Goal: Transaction & Acquisition: Purchase product/service

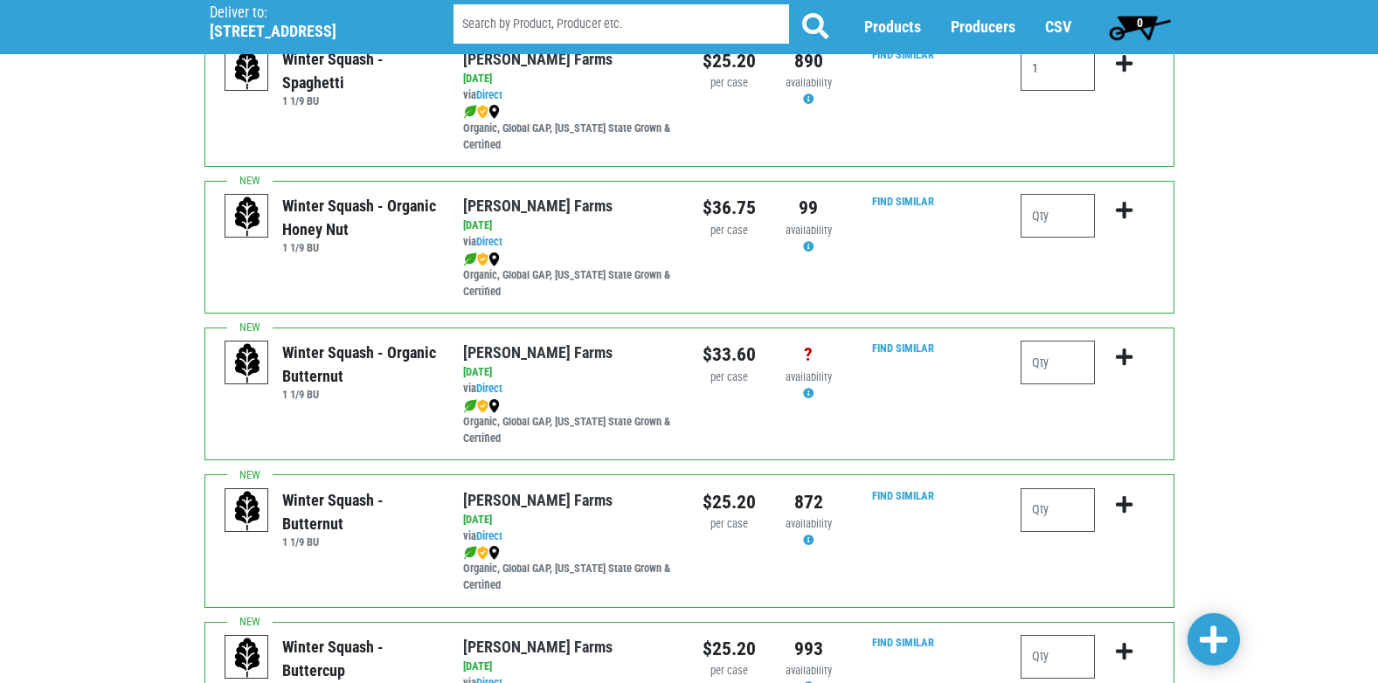
scroll to position [175, 0]
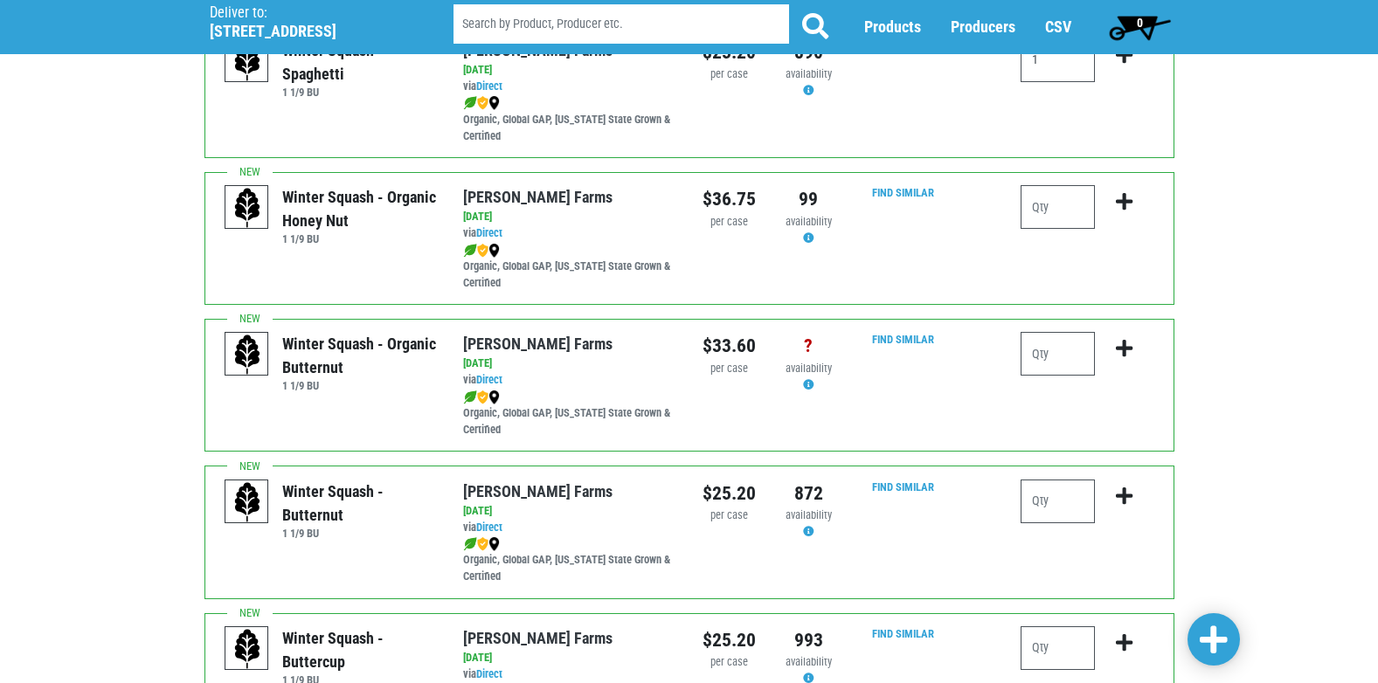
type input "1"
click at [1049, 504] on input "number" at bounding box center [1057, 502] width 74 height 44
type input "1"
click at [1037, 349] on input "number" at bounding box center [1057, 354] width 74 height 44
type input "1"
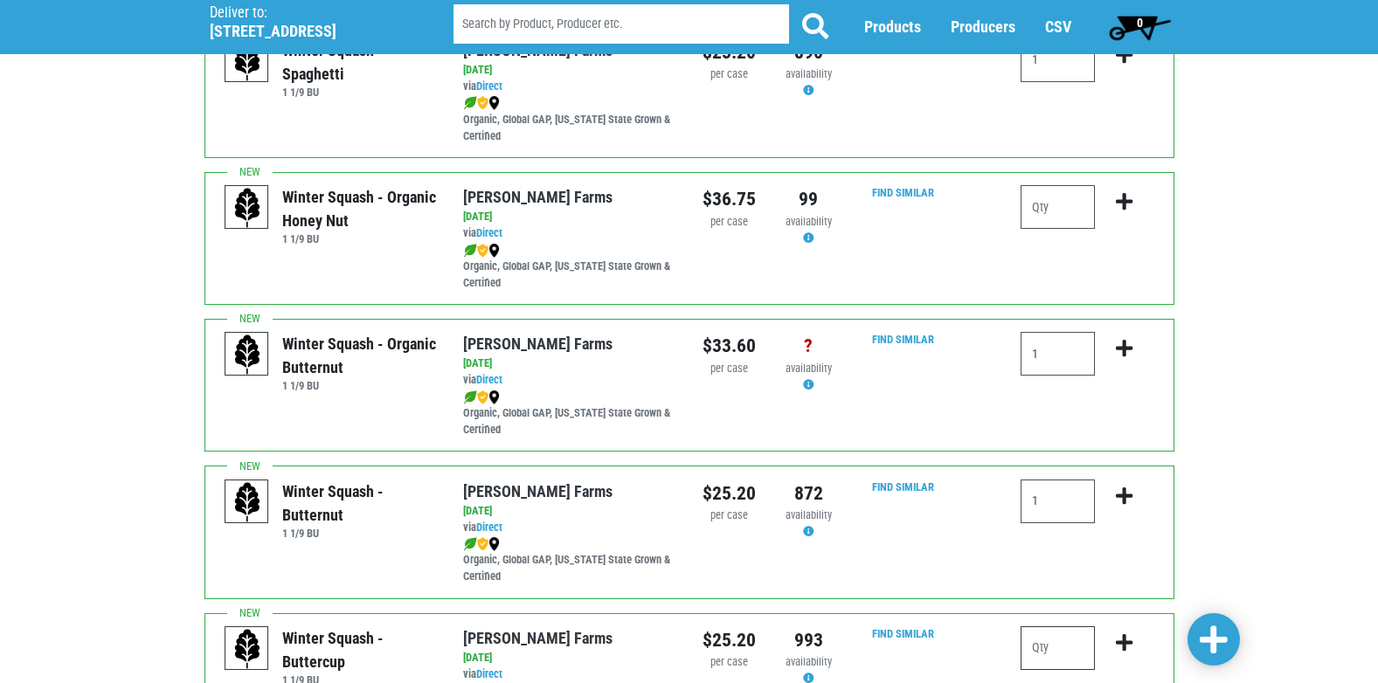
click at [1059, 650] on input "number" at bounding box center [1057, 648] width 74 height 44
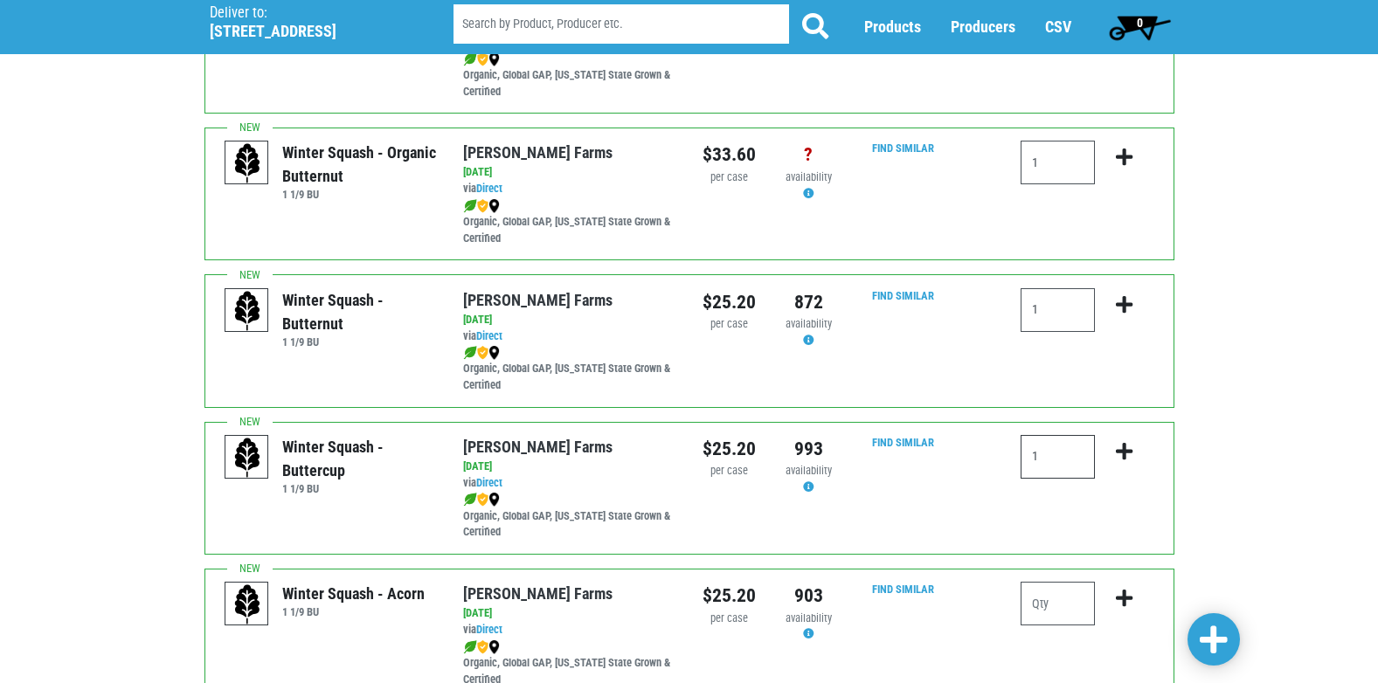
scroll to position [384, 0]
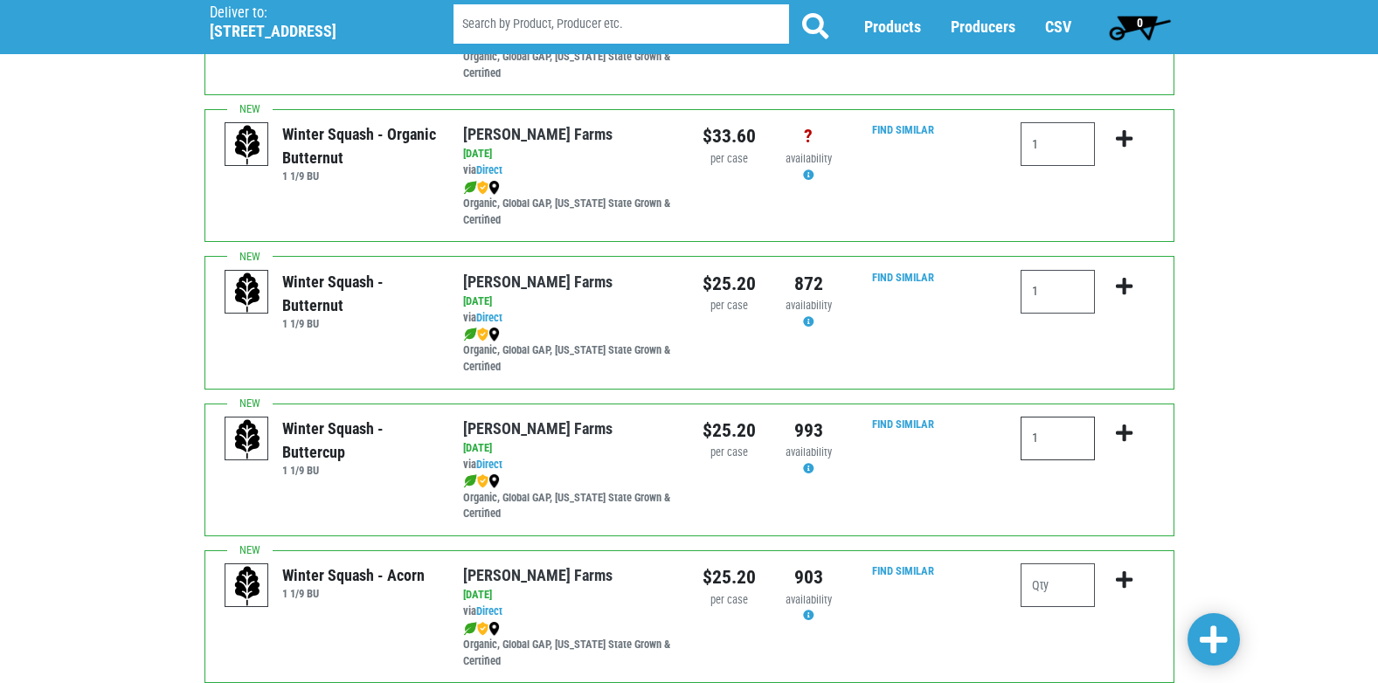
type input "1"
click at [1071, 587] on input "number" at bounding box center [1057, 585] width 74 height 44
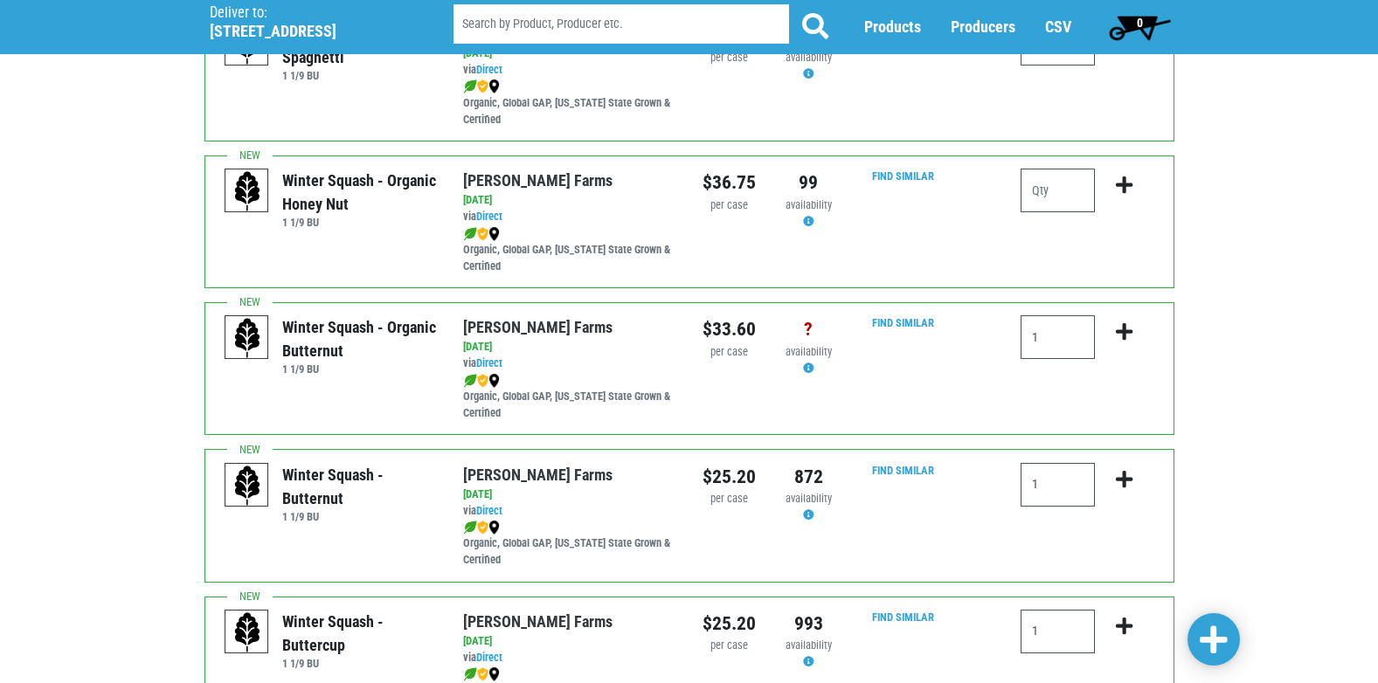
scroll to position [187, 0]
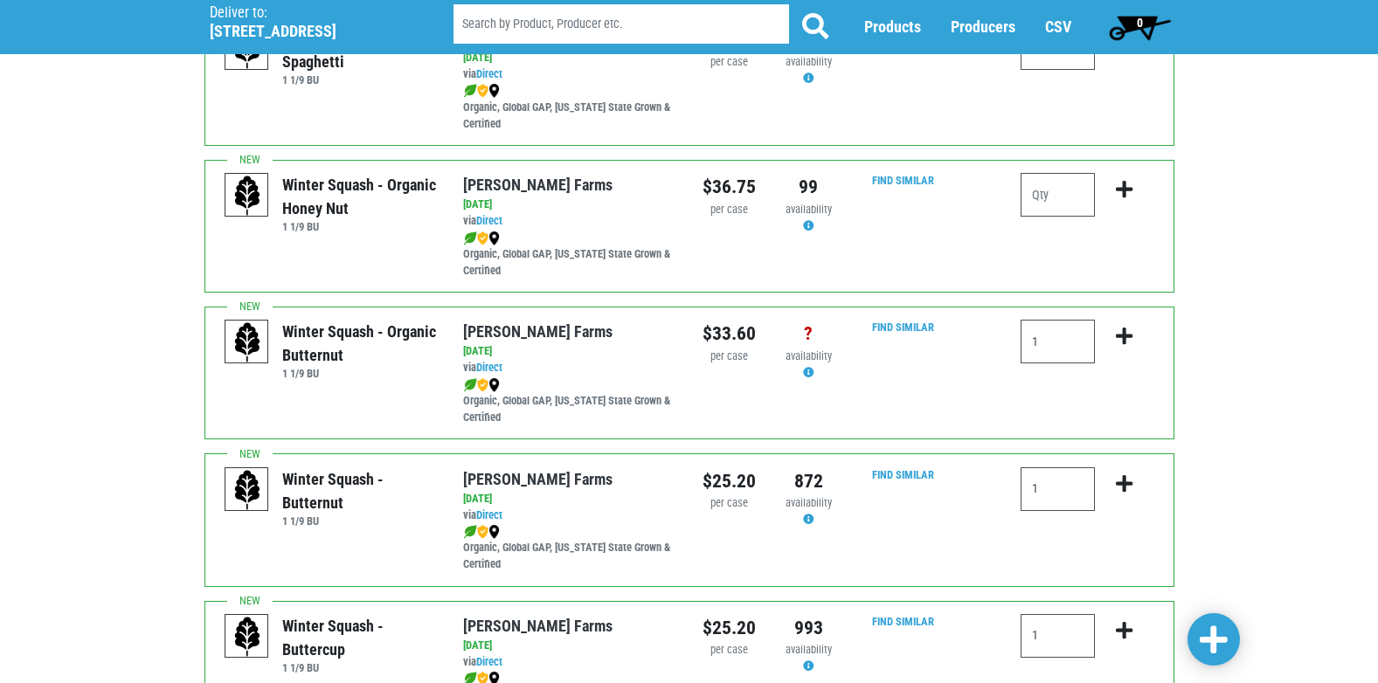
type input "1"
click at [1049, 187] on input "number" at bounding box center [1057, 195] width 74 height 44
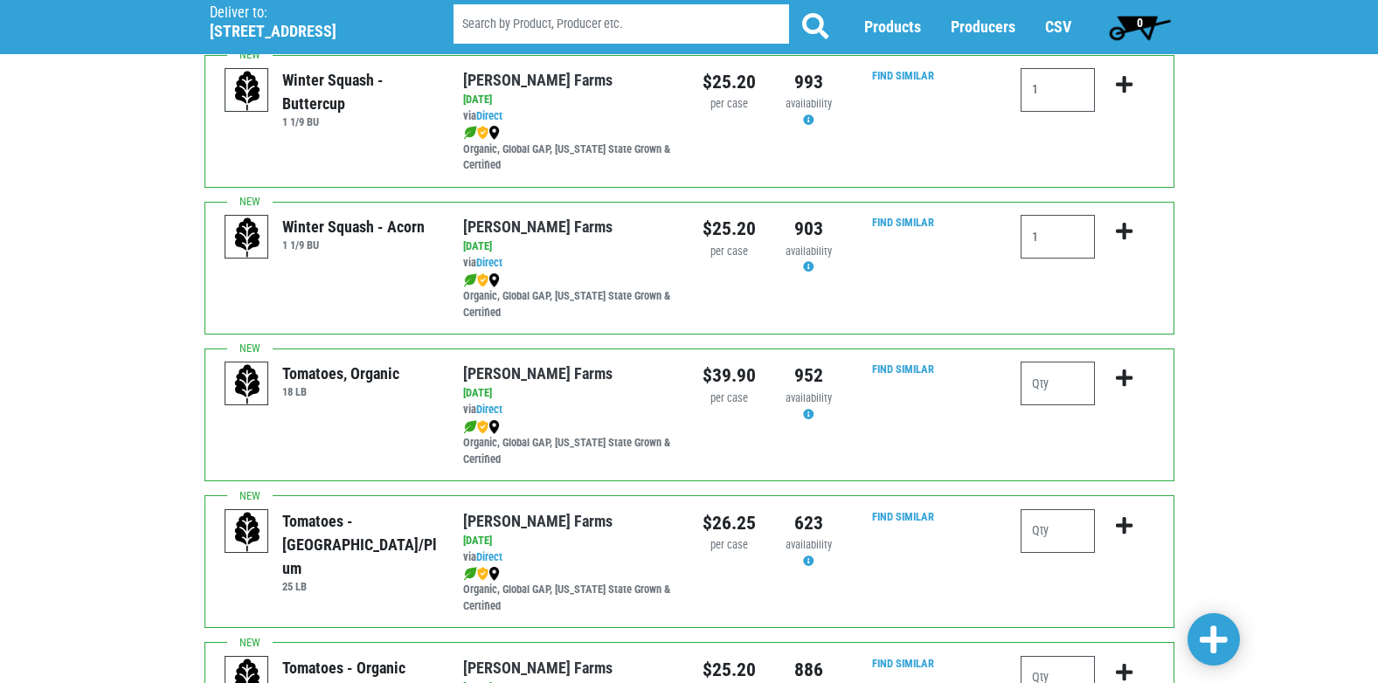
type input "1"
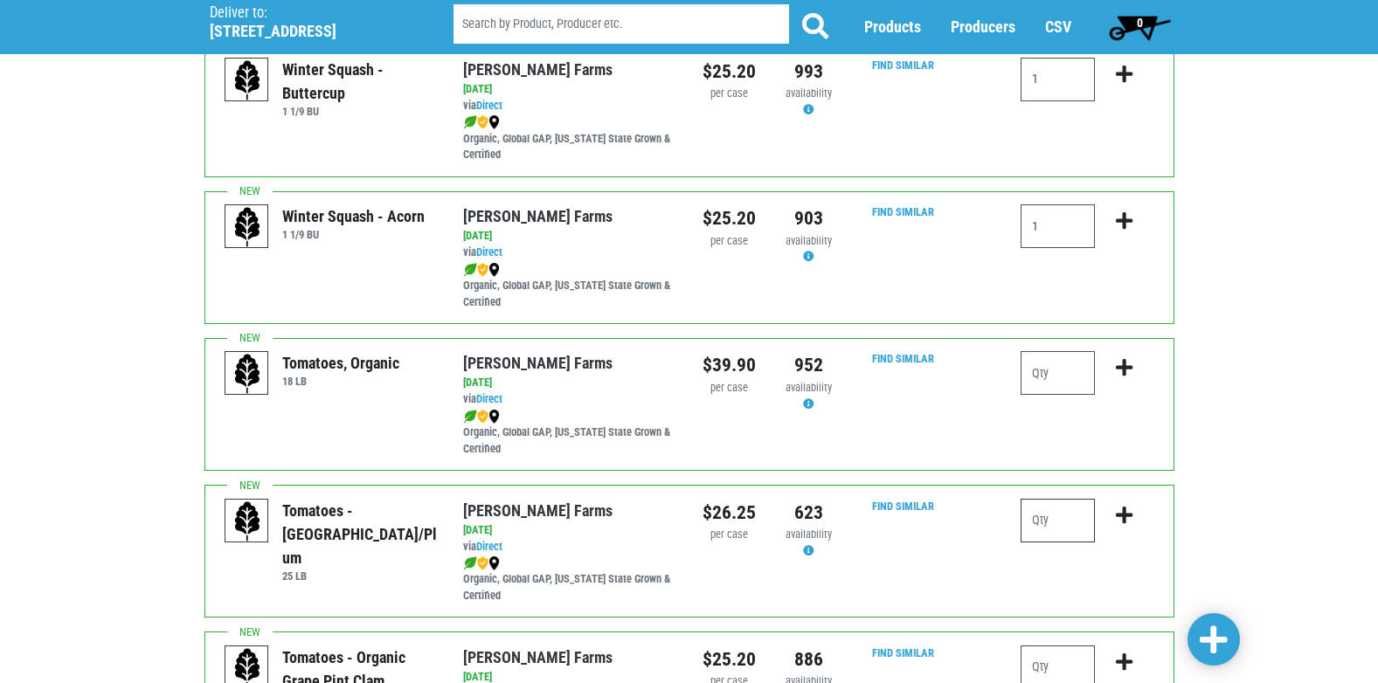
click at [1064, 530] on input "number" at bounding box center [1057, 521] width 74 height 44
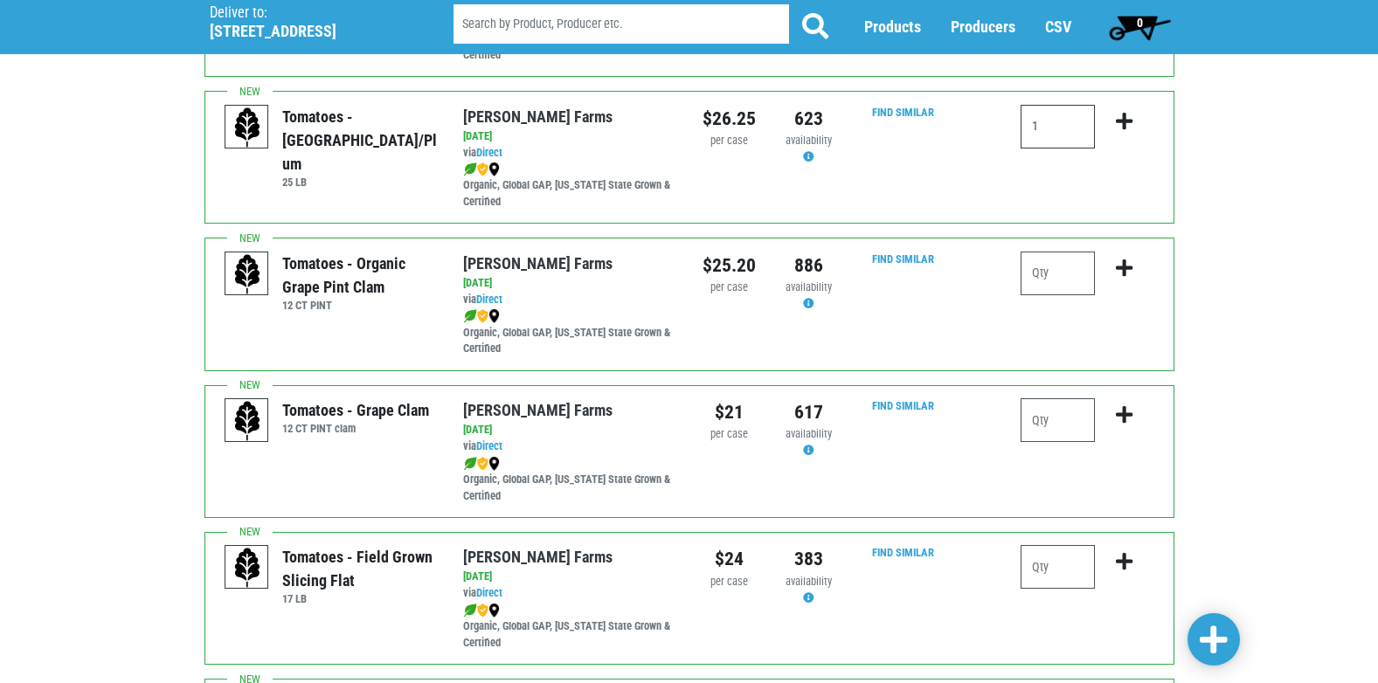
scroll to position [1138, 0]
type input "1"
click at [1076, 563] on input "number" at bounding box center [1057, 566] width 74 height 44
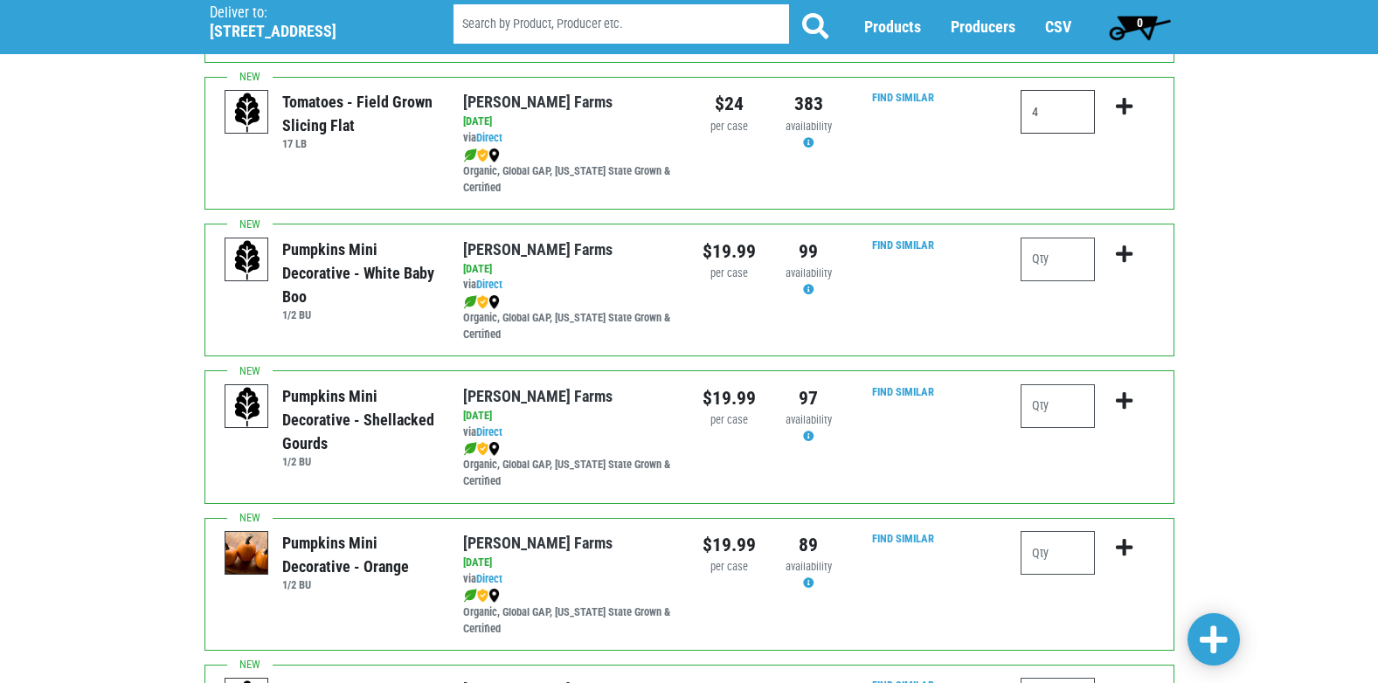
scroll to position [1628, 0]
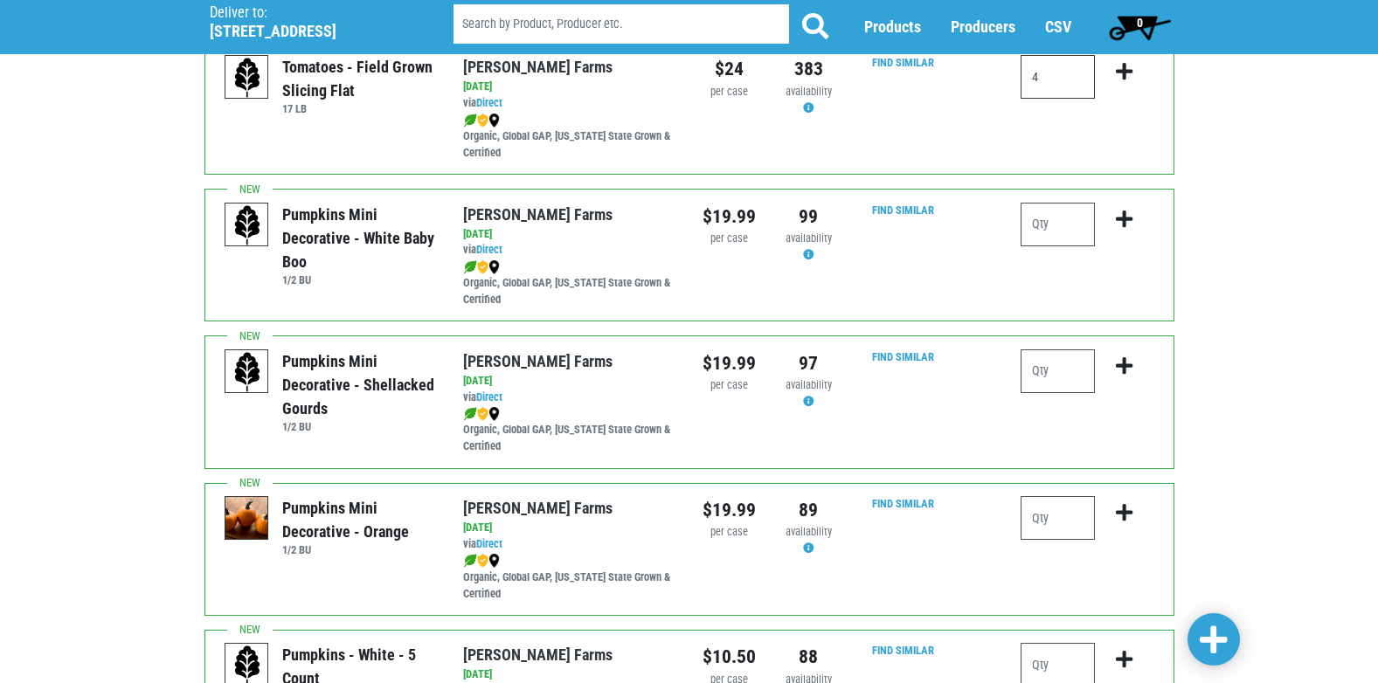
type input "4"
click at [1376, 673] on div "Deliver To Tops [GEOGRAPHIC_DATA], [STREET_ADDRESS]) Deliver to: [STREET_ADDRES…" at bounding box center [689, 11] width 1378 height 3108
click at [1374, 673] on div "Deliver To Tops [GEOGRAPHIC_DATA], [STREET_ADDRESS]) Deliver to: [STREET_ADDRES…" at bounding box center [689, 11] width 1378 height 3108
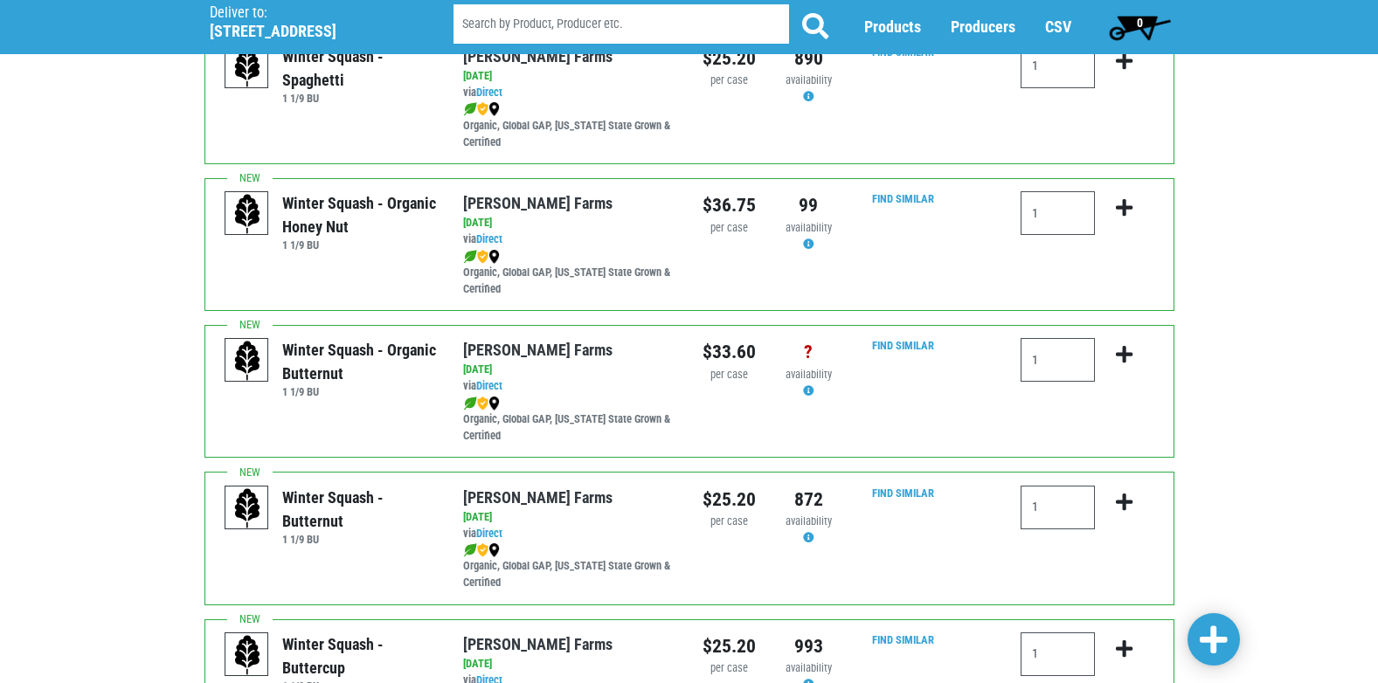
scroll to position [0, 0]
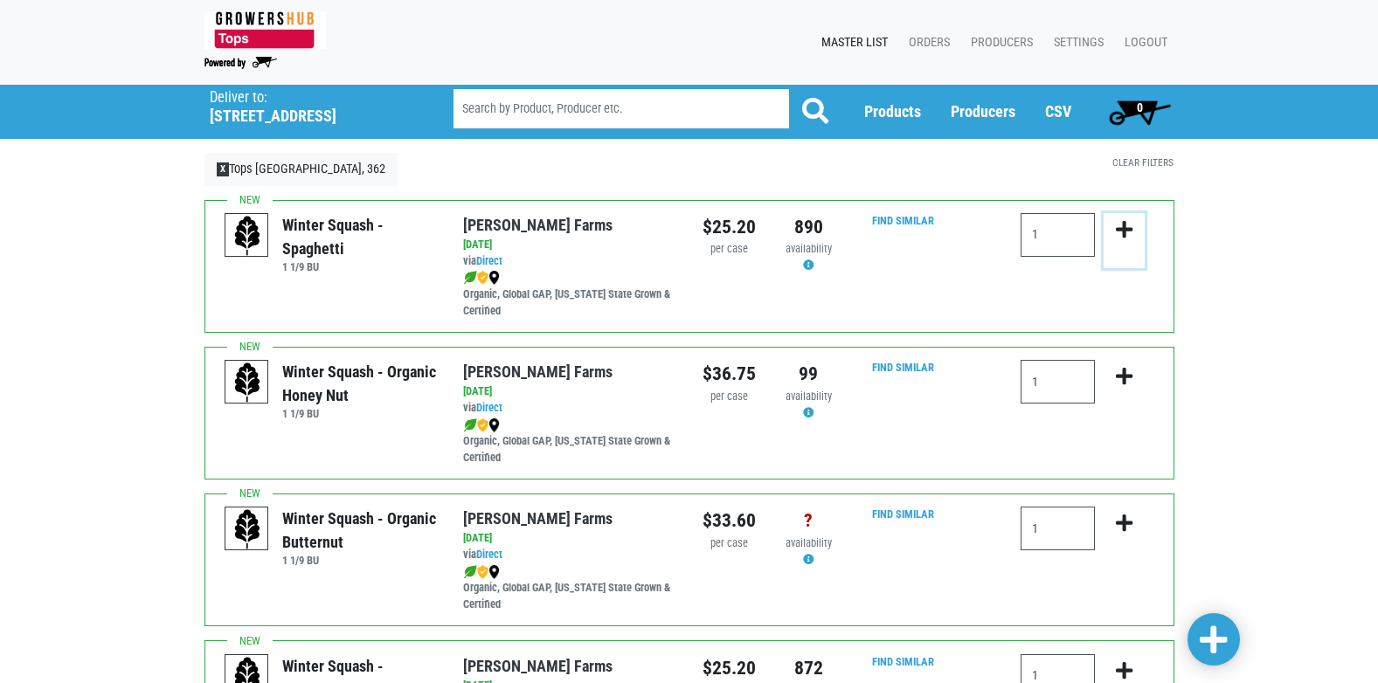
click at [1122, 217] on button "submit" at bounding box center [1123, 240] width 41 height 55
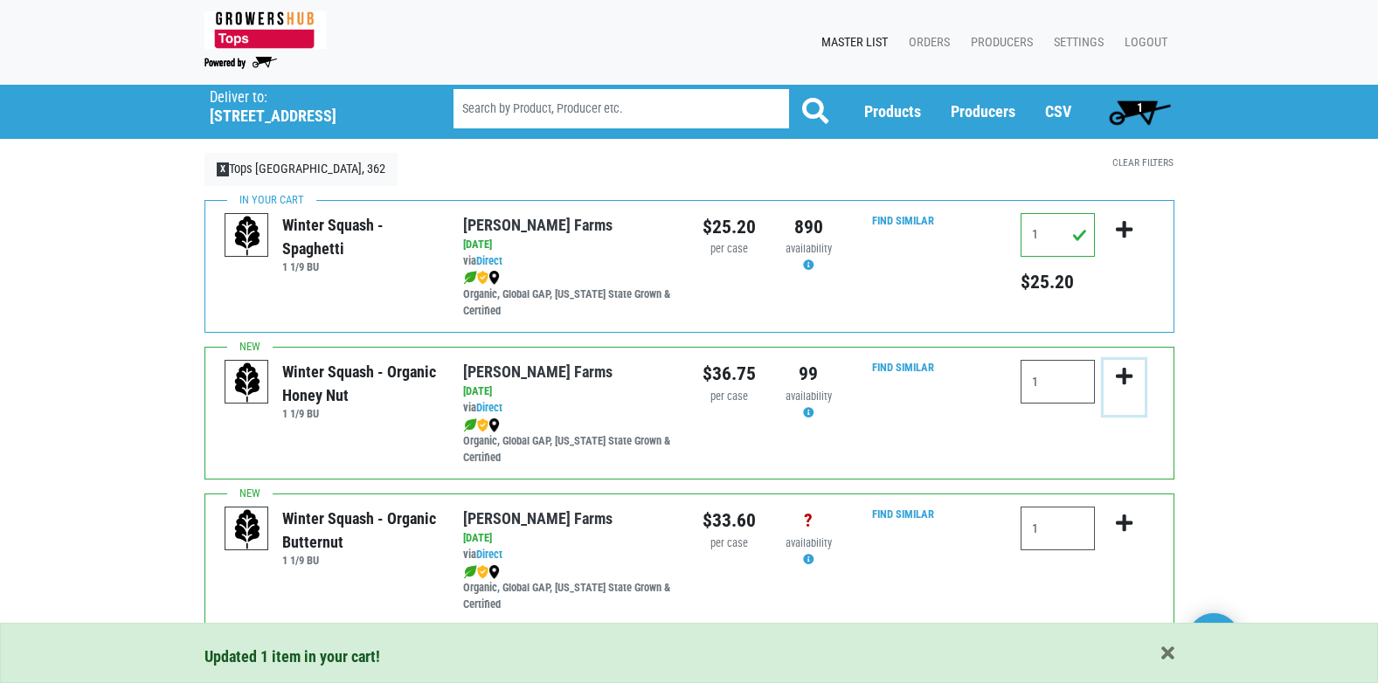
click at [1122, 380] on icon "submit" at bounding box center [1124, 376] width 17 height 19
click at [1125, 377] on icon "submit" at bounding box center [1124, 376] width 17 height 19
click at [1066, 378] on input "1" at bounding box center [1057, 382] width 74 height 44
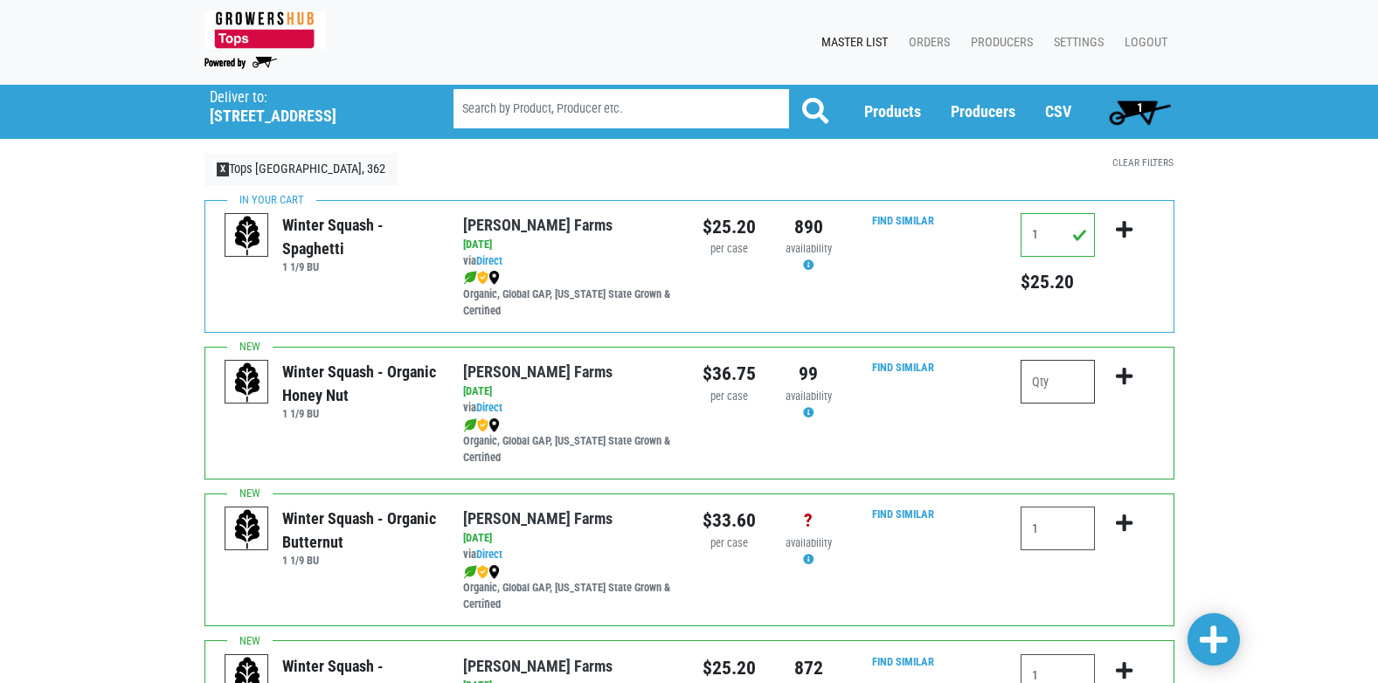
type input "1"
click at [1122, 371] on icon "submit" at bounding box center [1124, 376] width 17 height 19
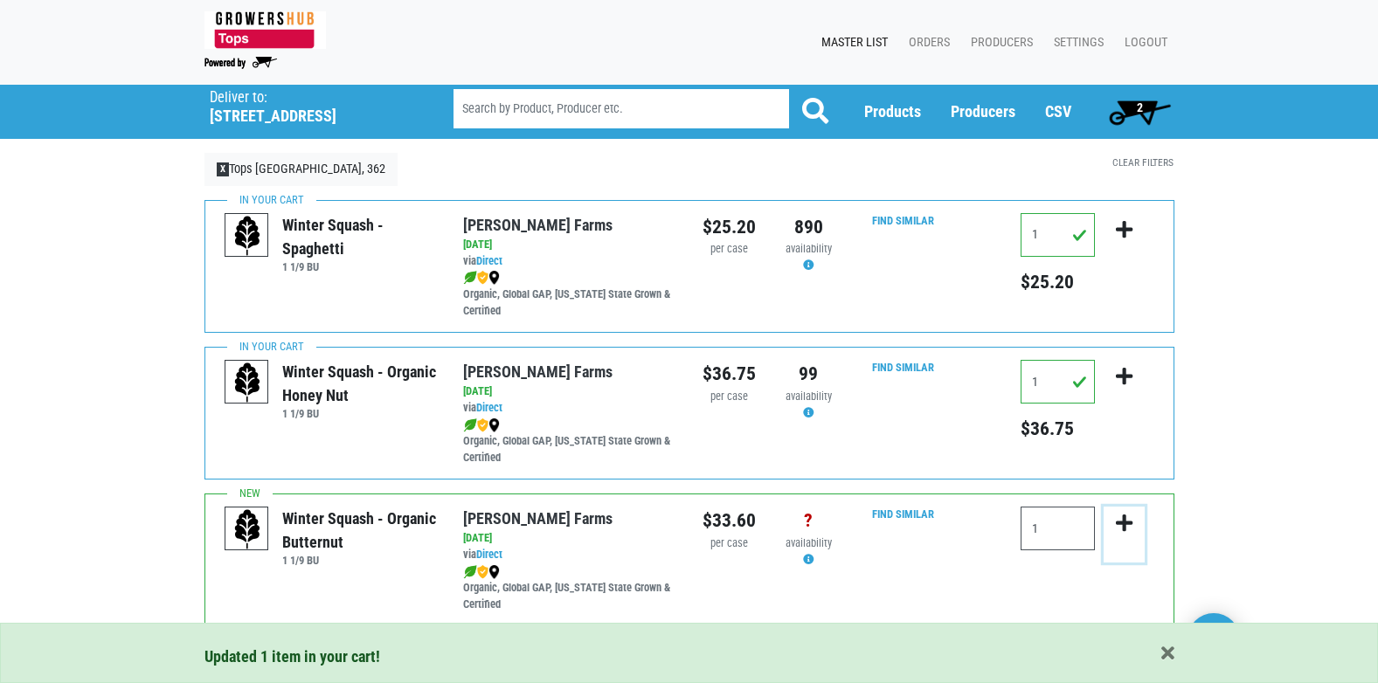
click at [1130, 520] on icon "submit" at bounding box center [1124, 523] width 17 height 19
click at [1065, 522] on input "1" at bounding box center [1057, 529] width 74 height 44
type input "1"
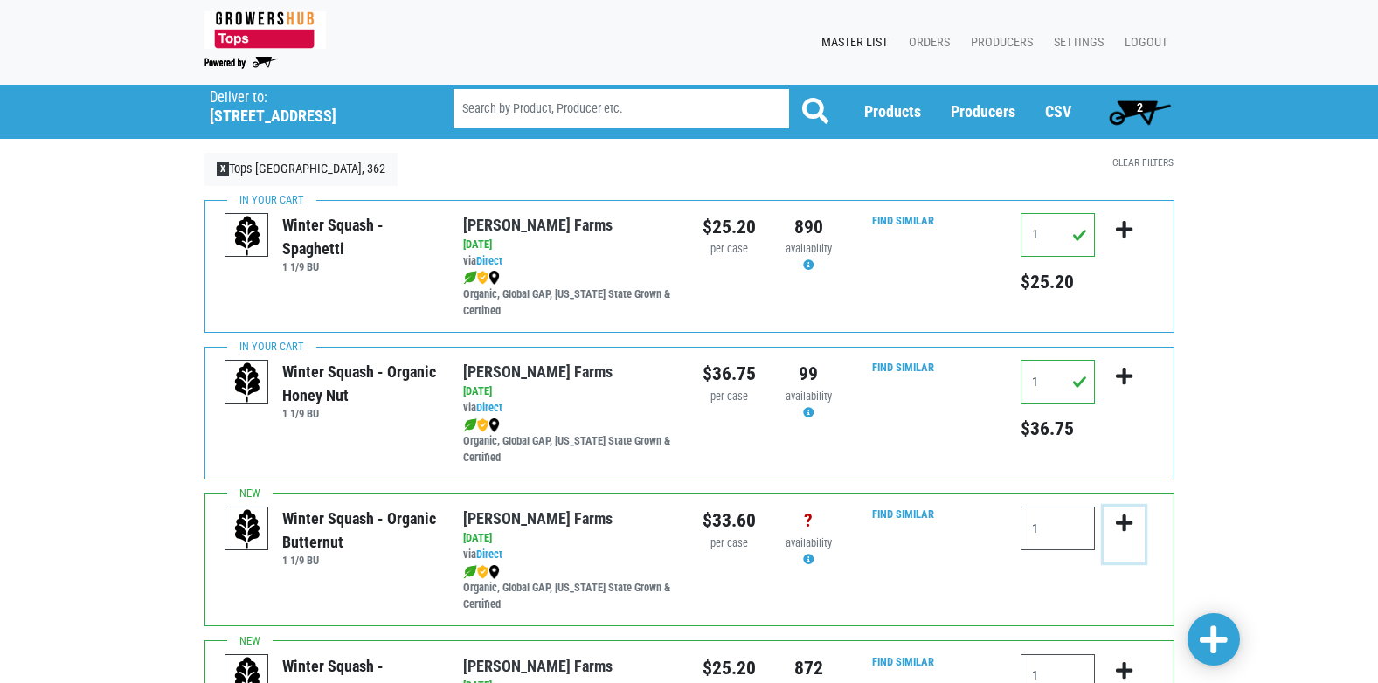
click at [1120, 522] on icon "submit" at bounding box center [1124, 523] width 17 height 19
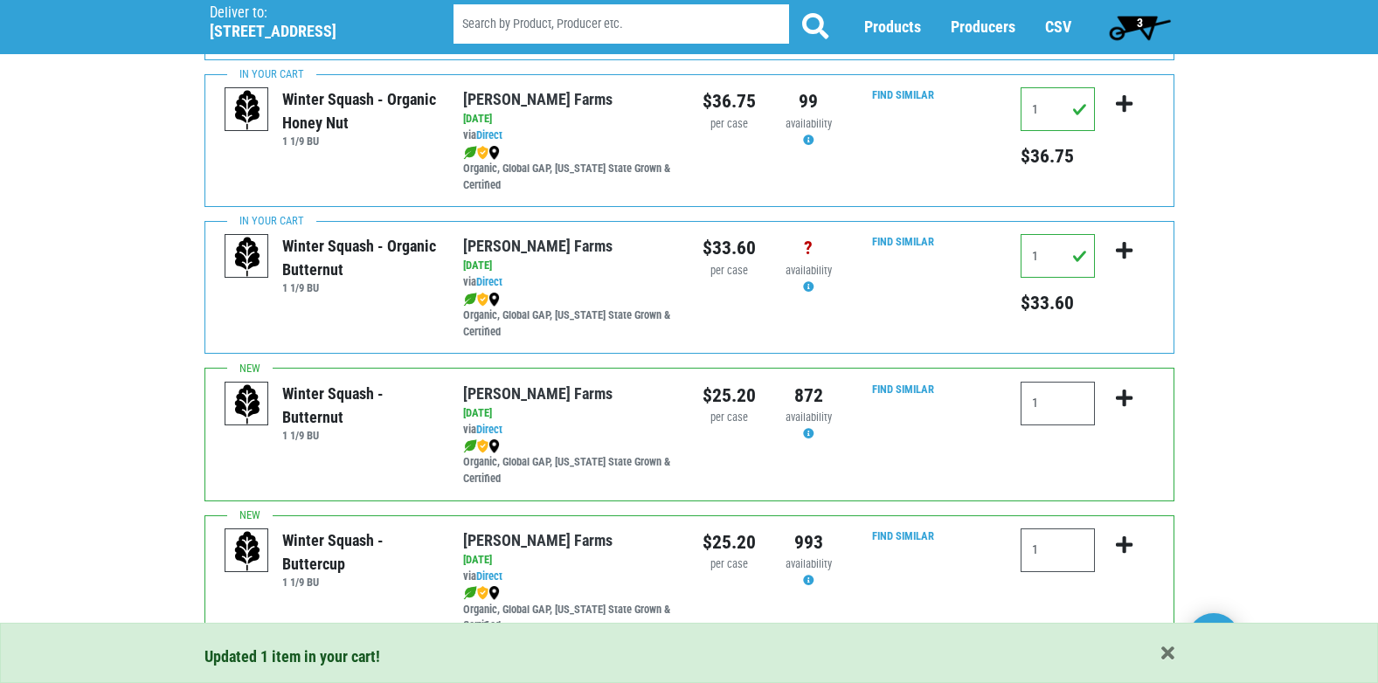
scroll to position [325, 0]
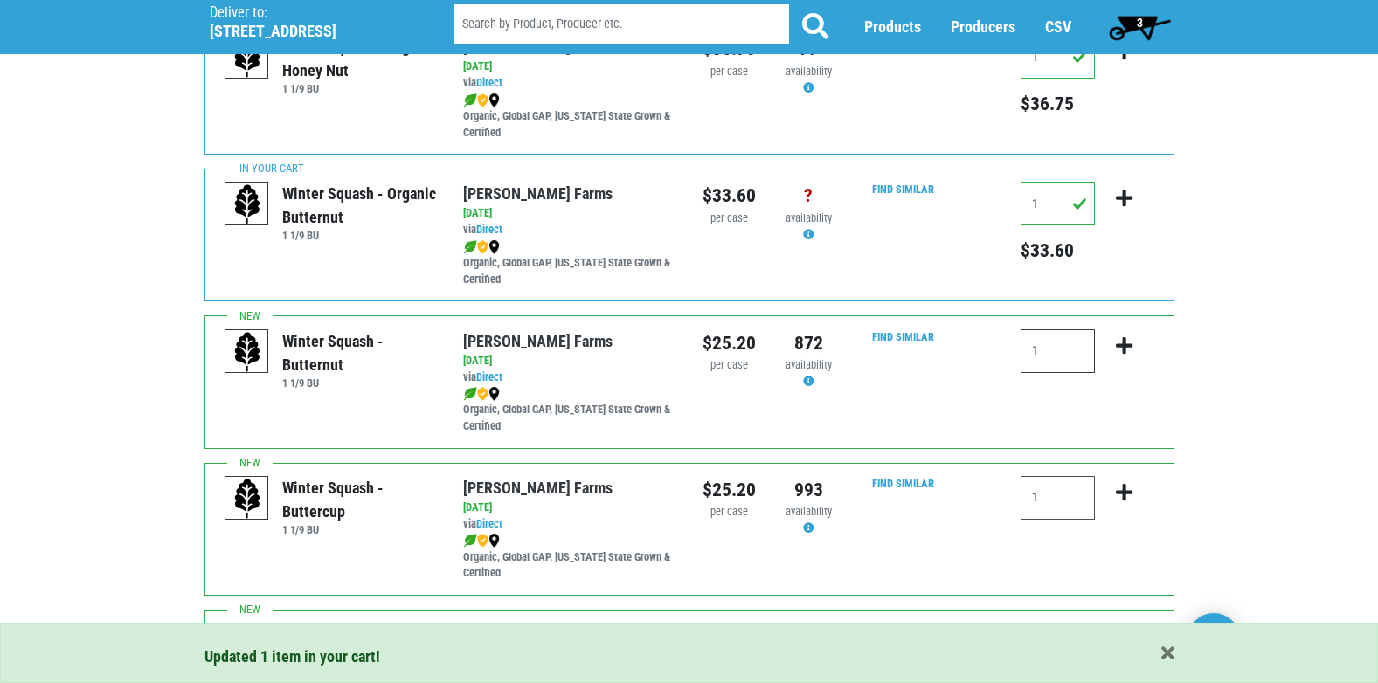
click at [1060, 351] on input "1" at bounding box center [1057, 351] width 74 height 44
type input "1"
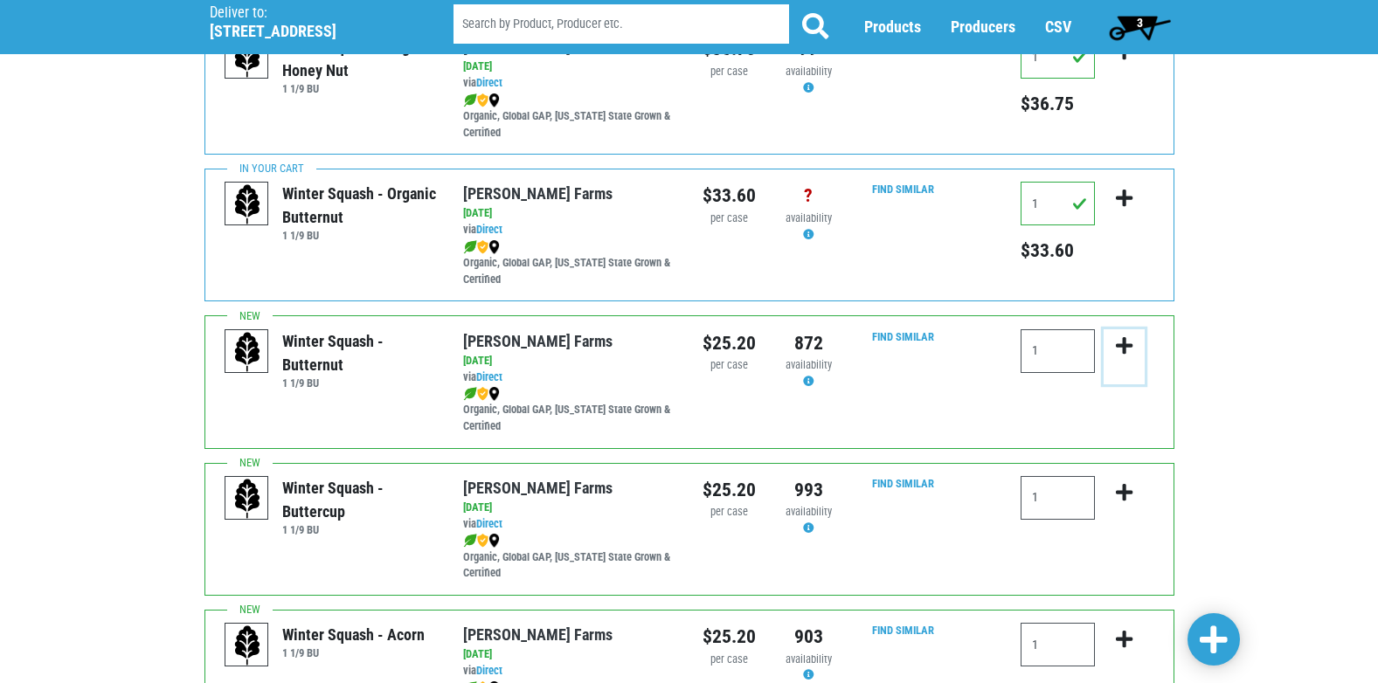
click at [1121, 337] on icon "submit" at bounding box center [1124, 345] width 17 height 19
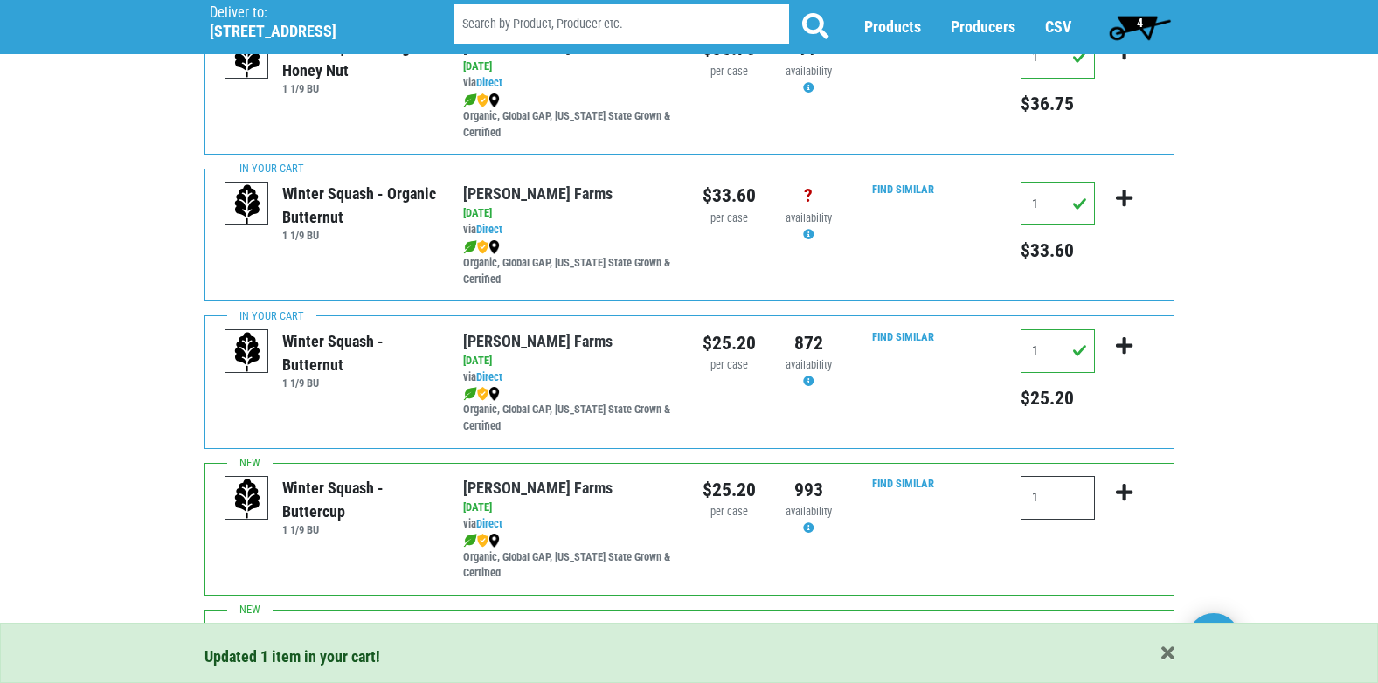
click at [1047, 489] on input "1" at bounding box center [1057, 498] width 74 height 44
type input "1"
click at [1120, 488] on icon "submit" at bounding box center [1124, 492] width 17 height 19
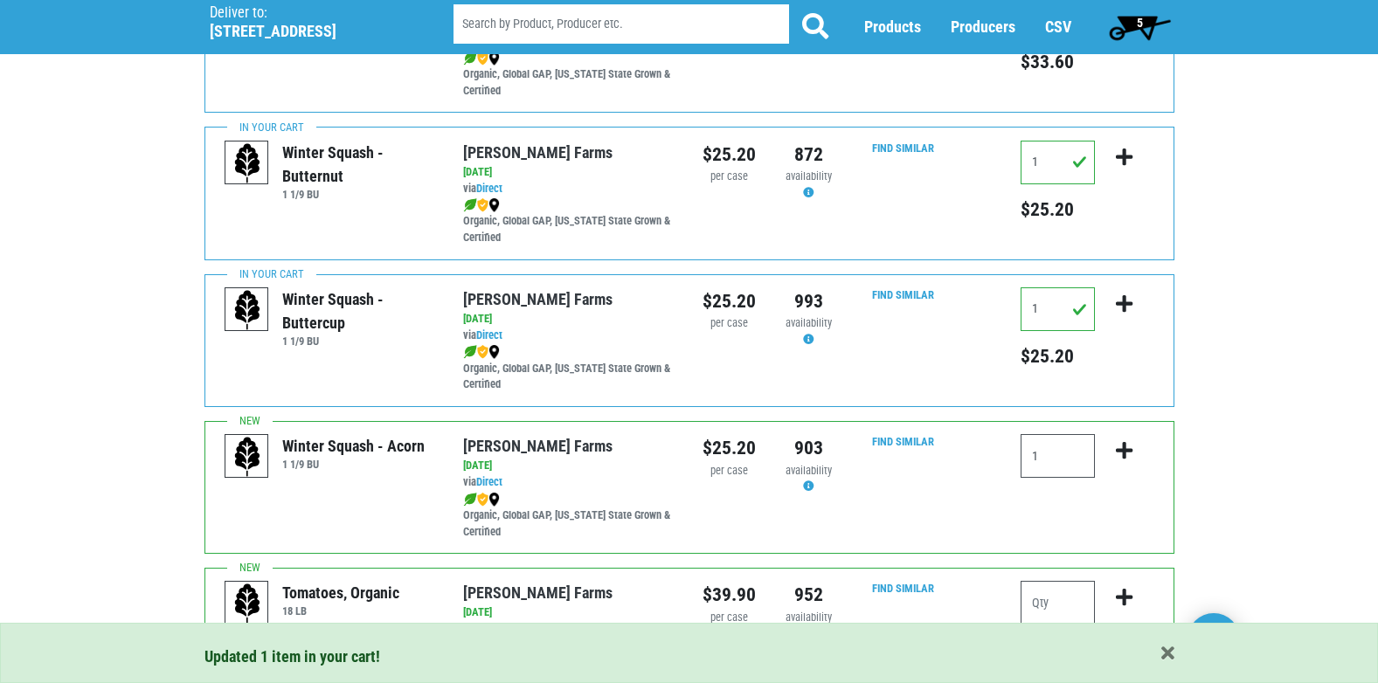
scroll to position [554, 0]
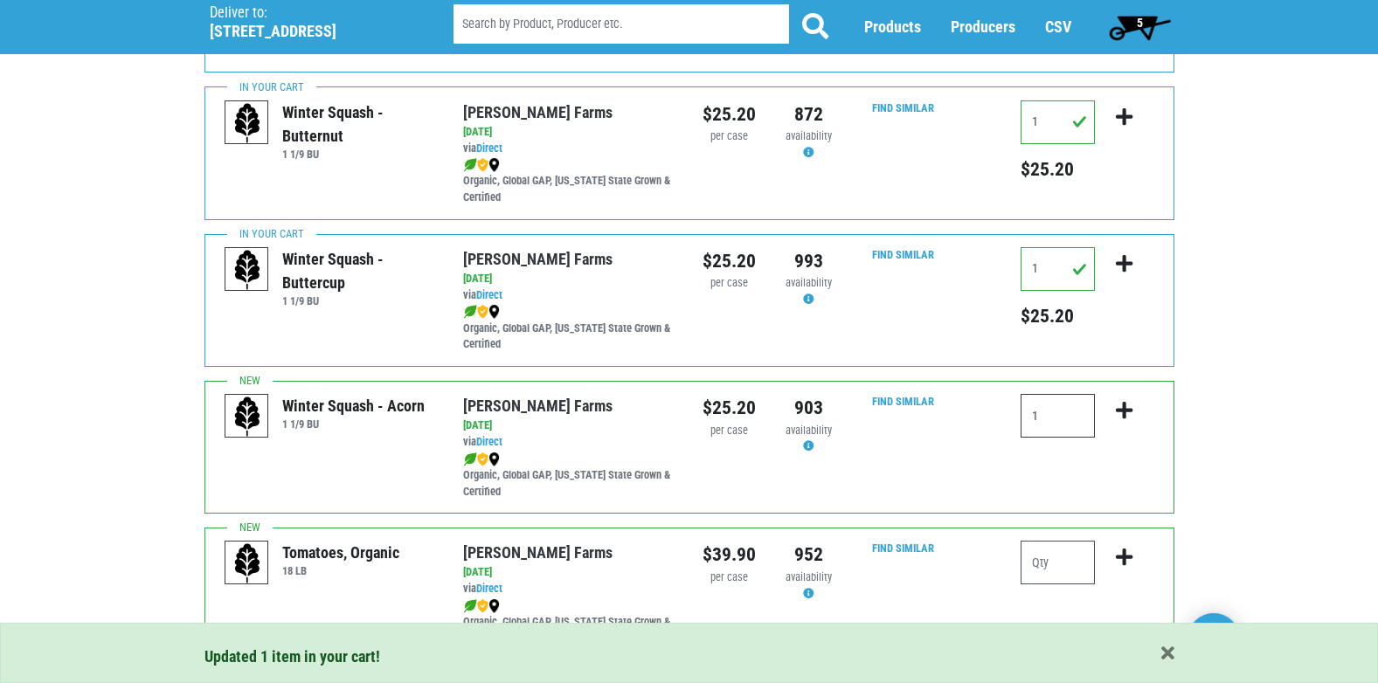
click at [1060, 418] on input "1" at bounding box center [1057, 416] width 74 height 44
type input "1"
click at [1120, 404] on icon "submit" at bounding box center [1124, 410] width 17 height 19
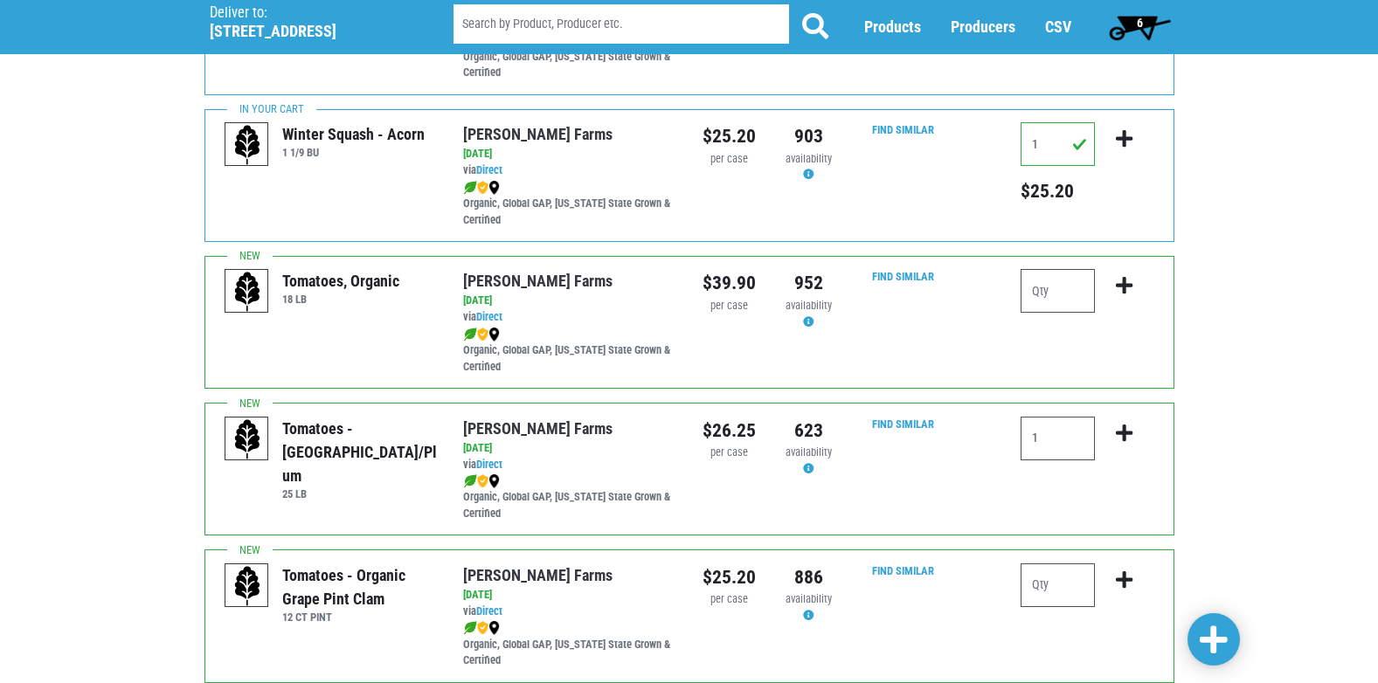
scroll to position [833, 0]
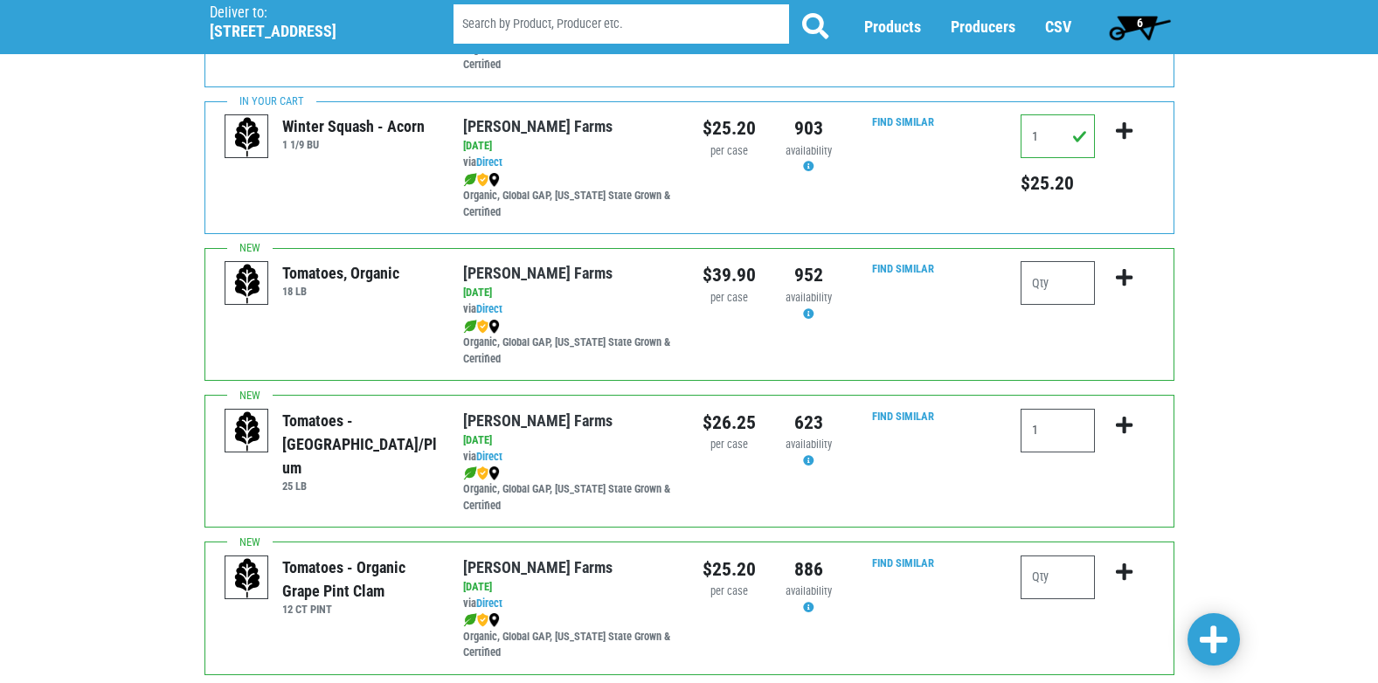
click at [1043, 433] on input "1" at bounding box center [1057, 431] width 74 height 44
type input "1"
click at [1123, 419] on icon "submit" at bounding box center [1124, 425] width 17 height 19
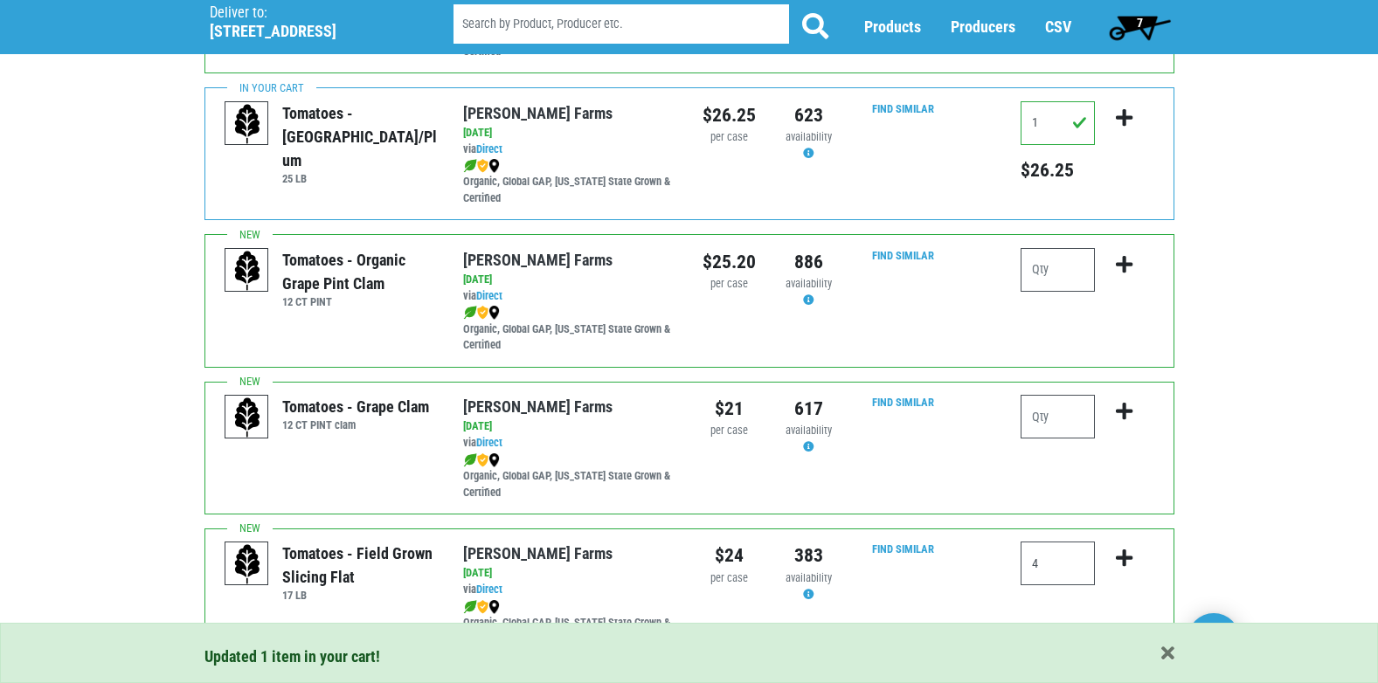
scroll to position [1145, 0]
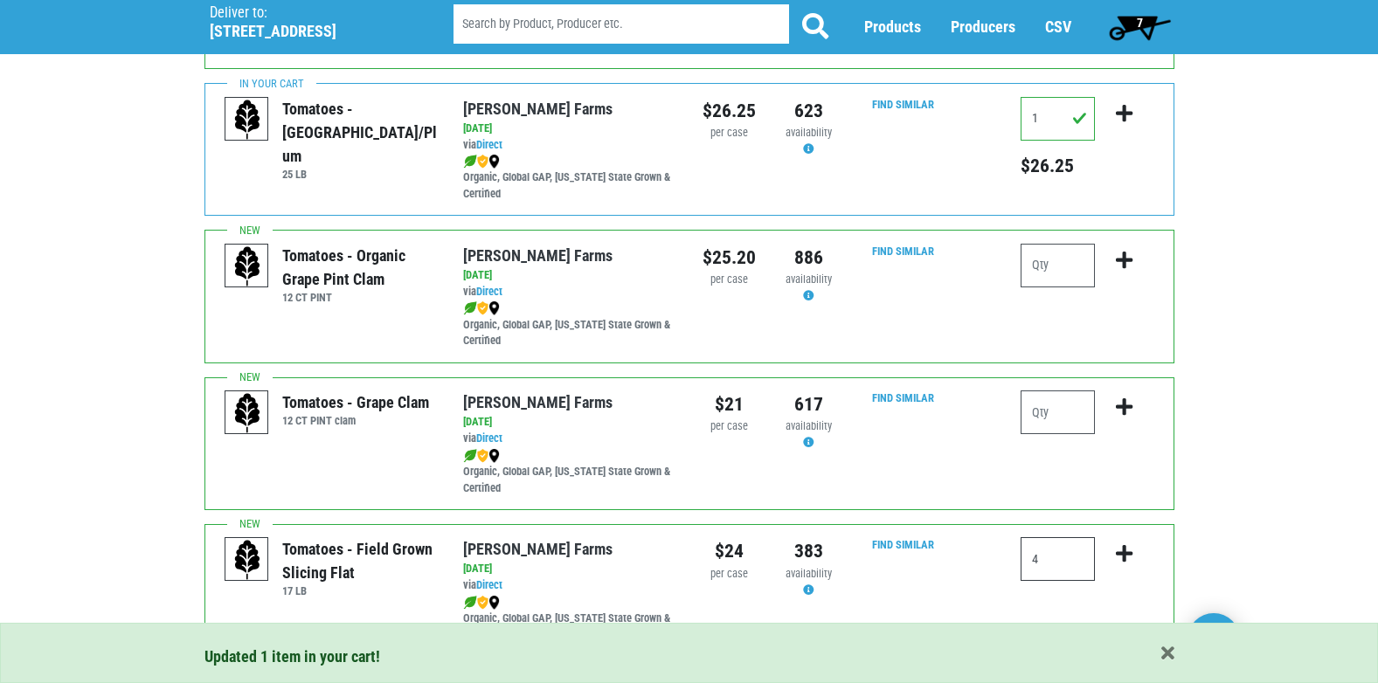
click at [1067, 559] on input "4" at bounding box center [1057, 559] width 74 height 44
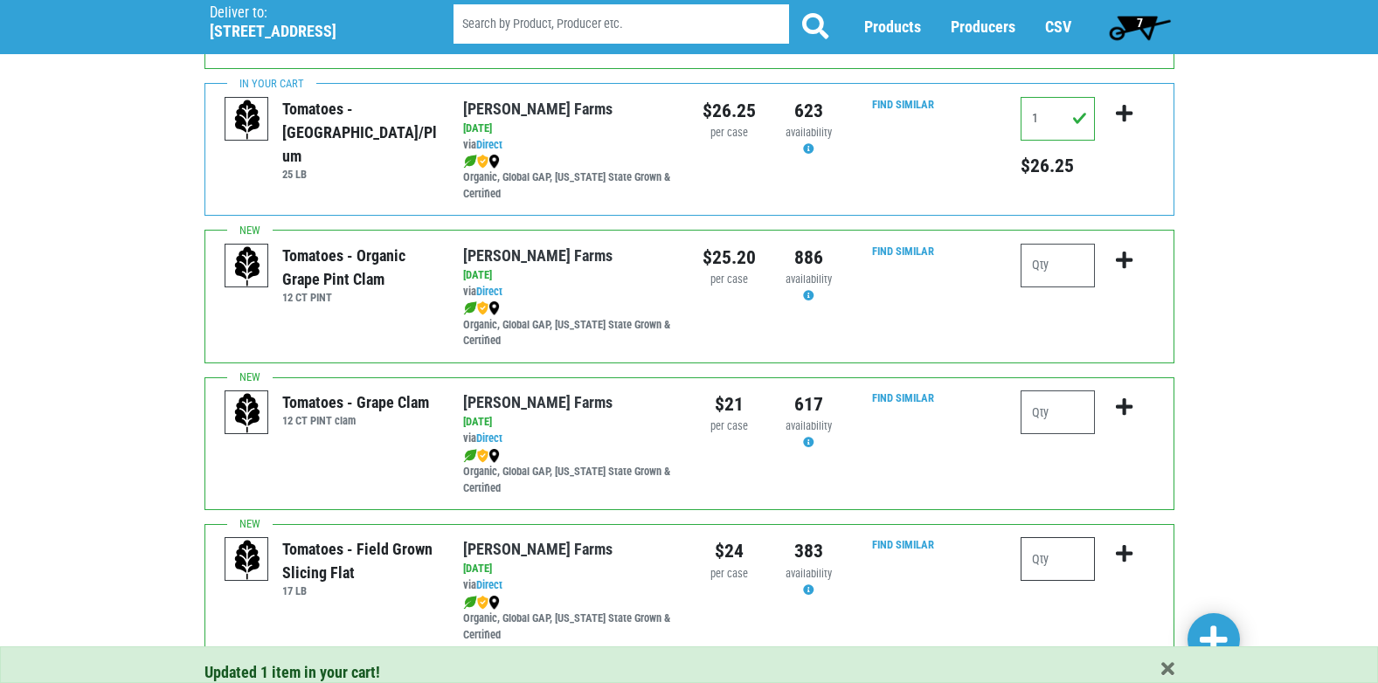
type input "4"
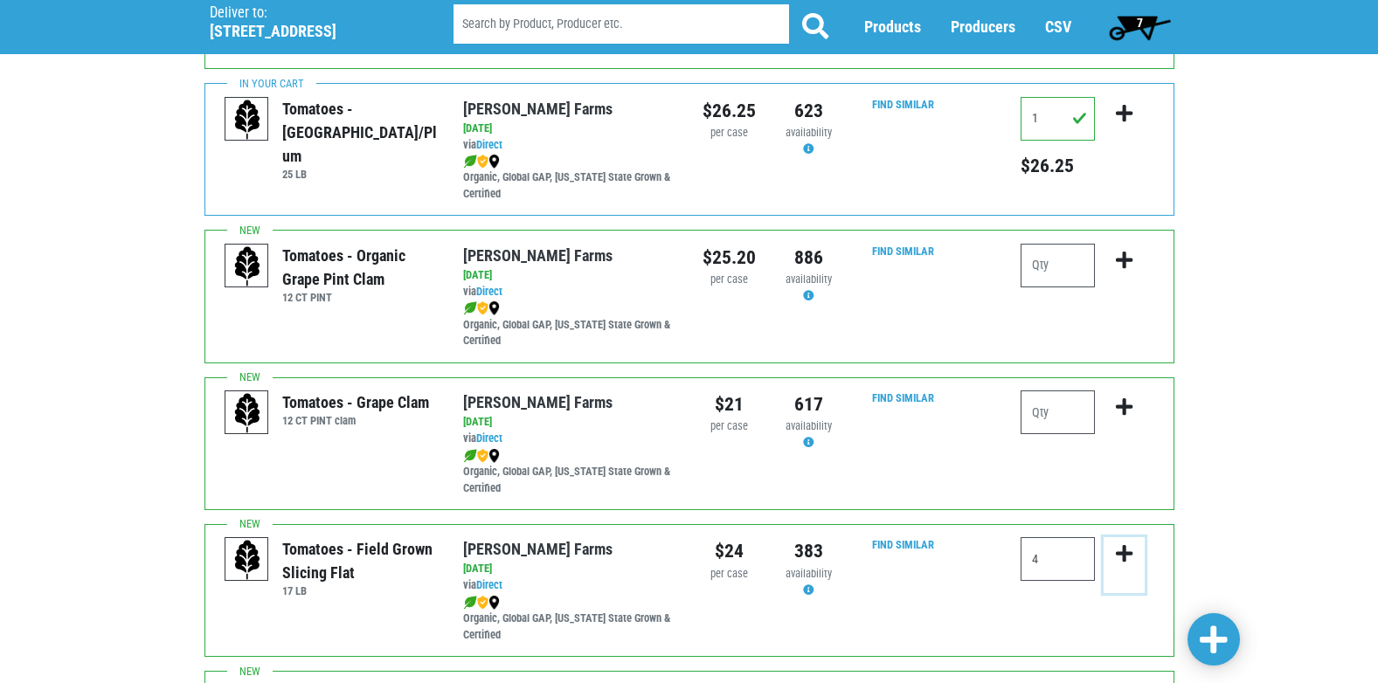
click at [1125, 550] on icon "submit" at bounding box center [1124, 553] width 17 height 19
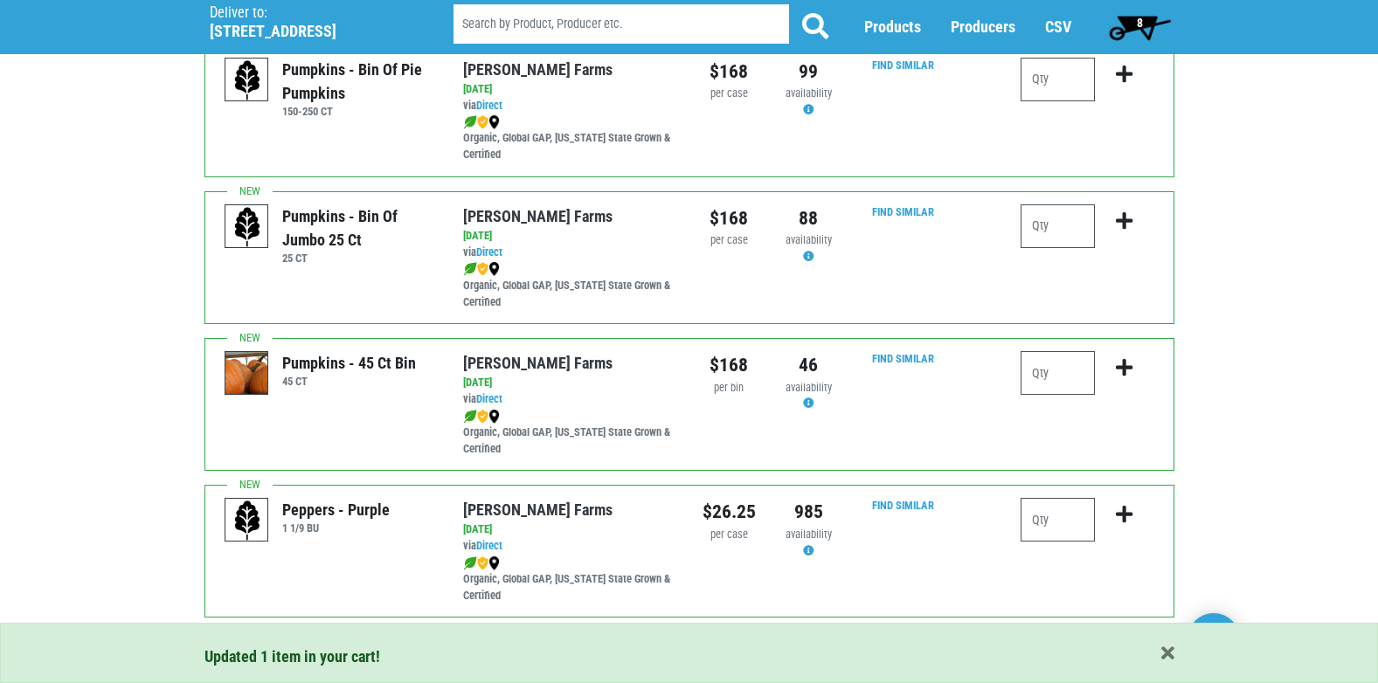
scroll to position [2553, 0]
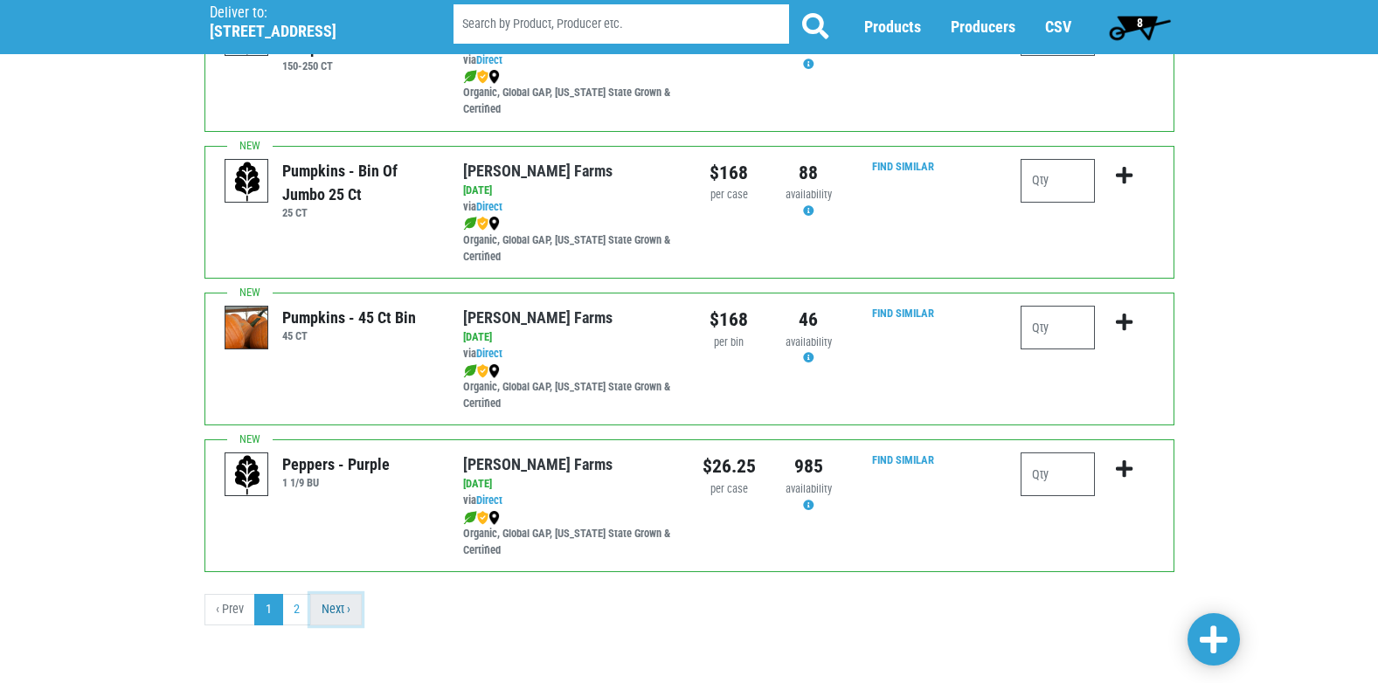
click at [336, 608] on link "Next ›" at bounding box center [336, 609] width 52 height 31
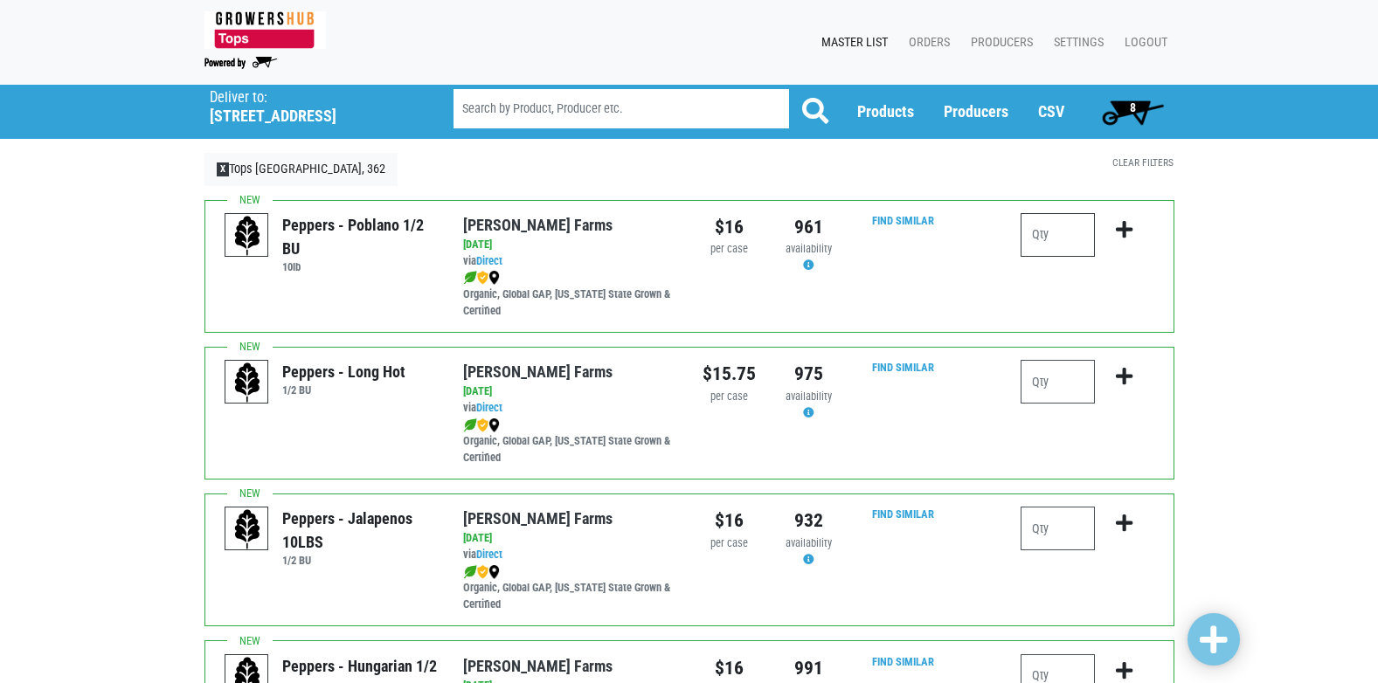
click at [1075, 235] on input "number" at bounding box center [1057, 235] width 74 height 44
type input "1"
click at [1124, 227] on icon "submit" at bounding box center [1124, 229] width 17 height 19
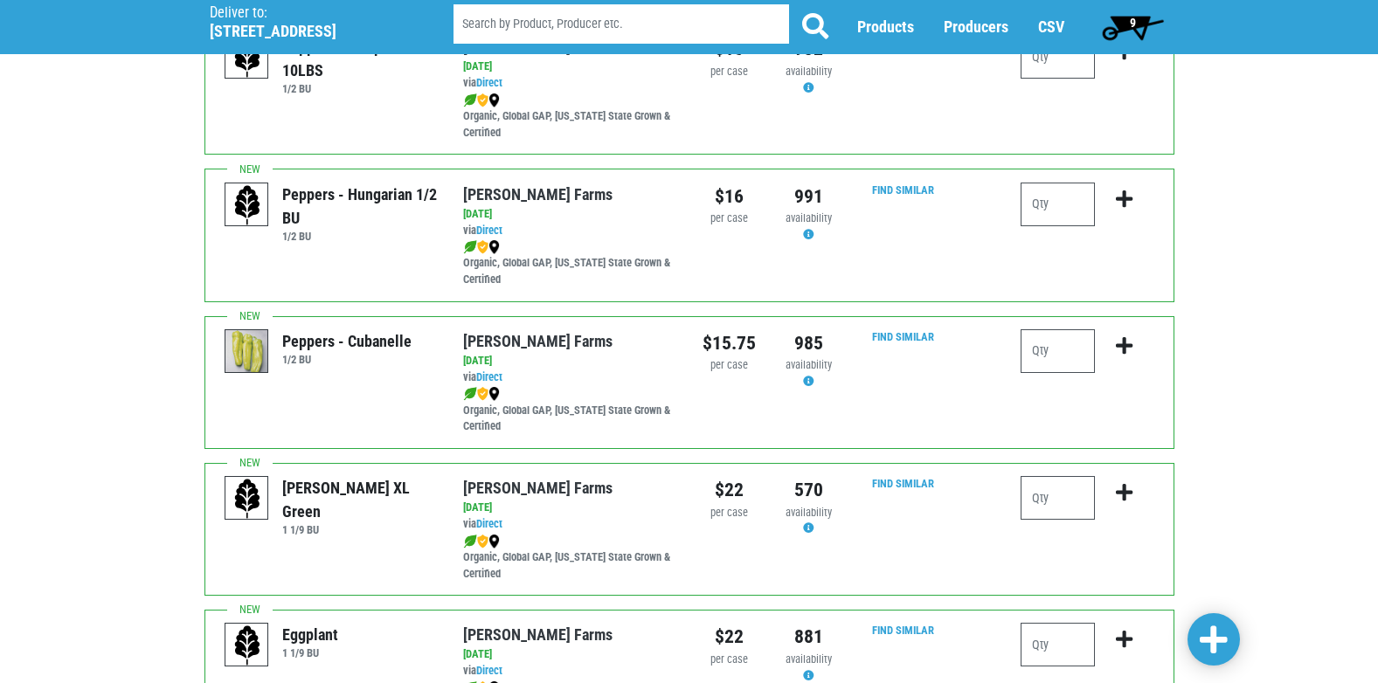
scroll to position [489, 0]
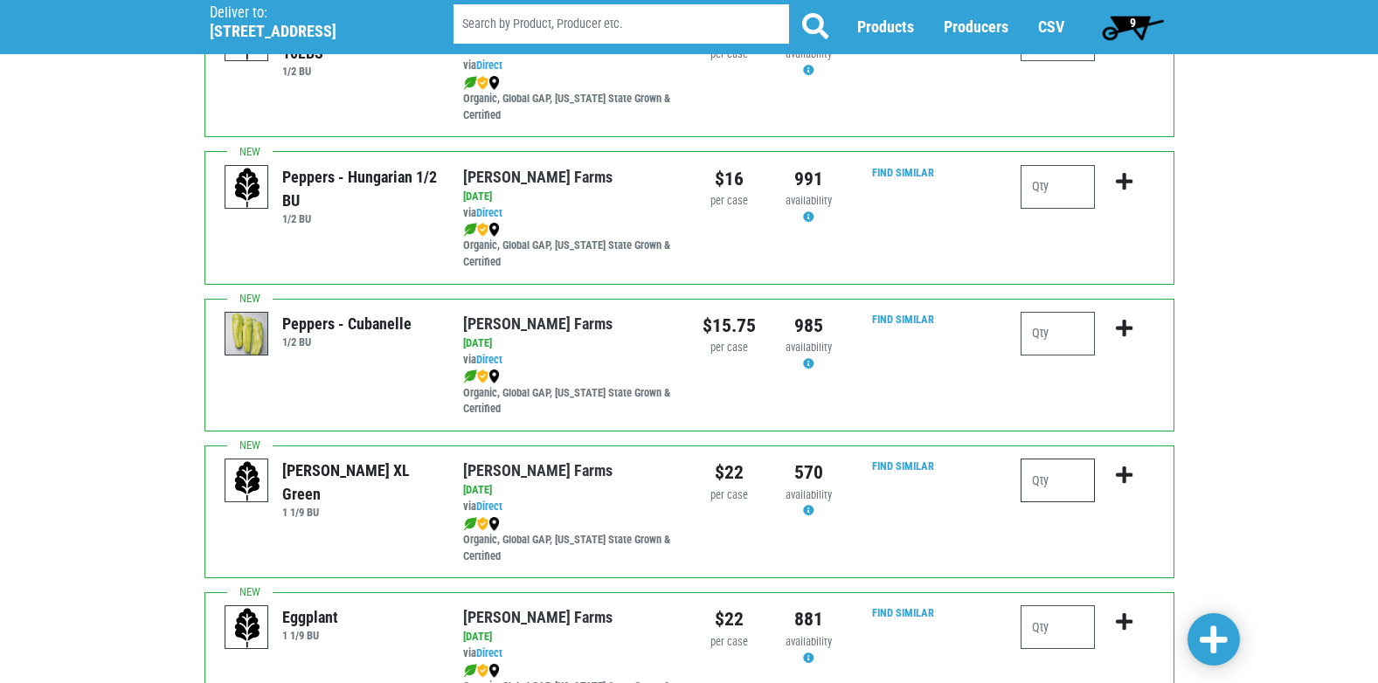
click at [1043, 472] on input "number" at bounding box center [1057, 481] width 74 height 44
type input "2"
click at [1123, 467] on icon "submit" at bounding box center [1124, 475] width 17 height 19
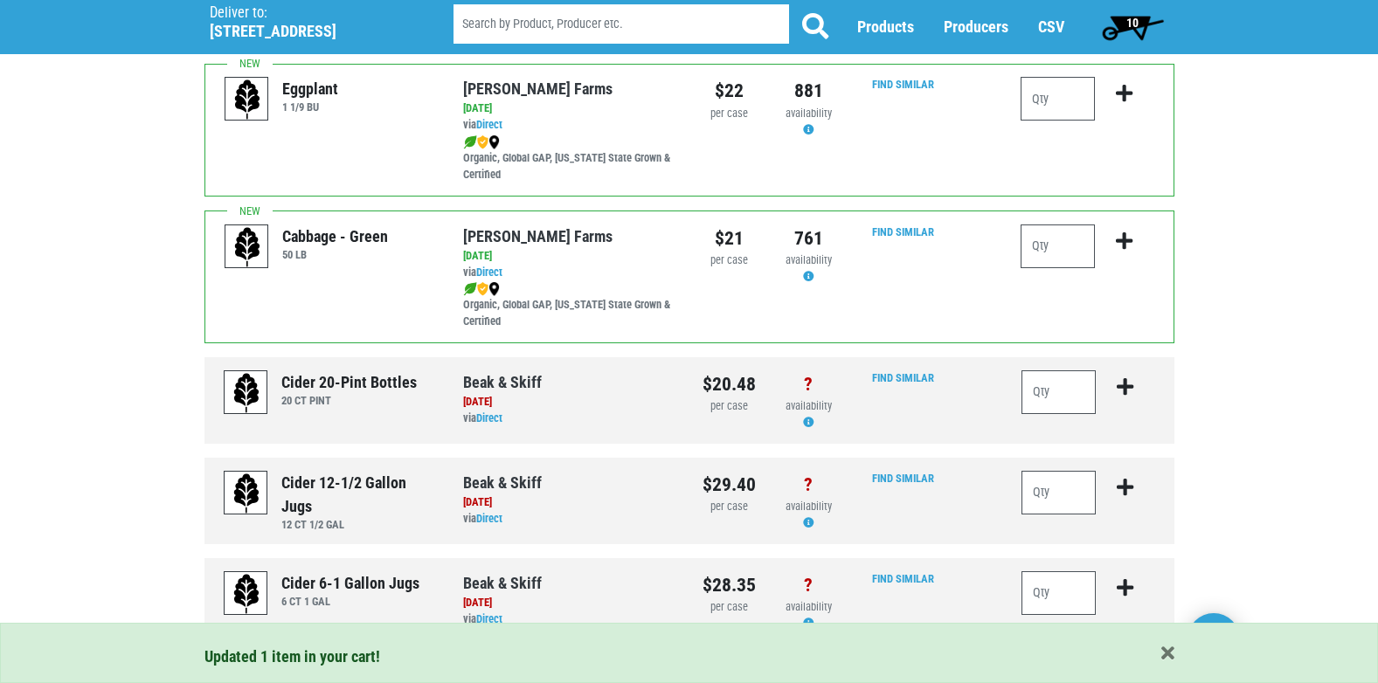
scroll to position [1090, 0]
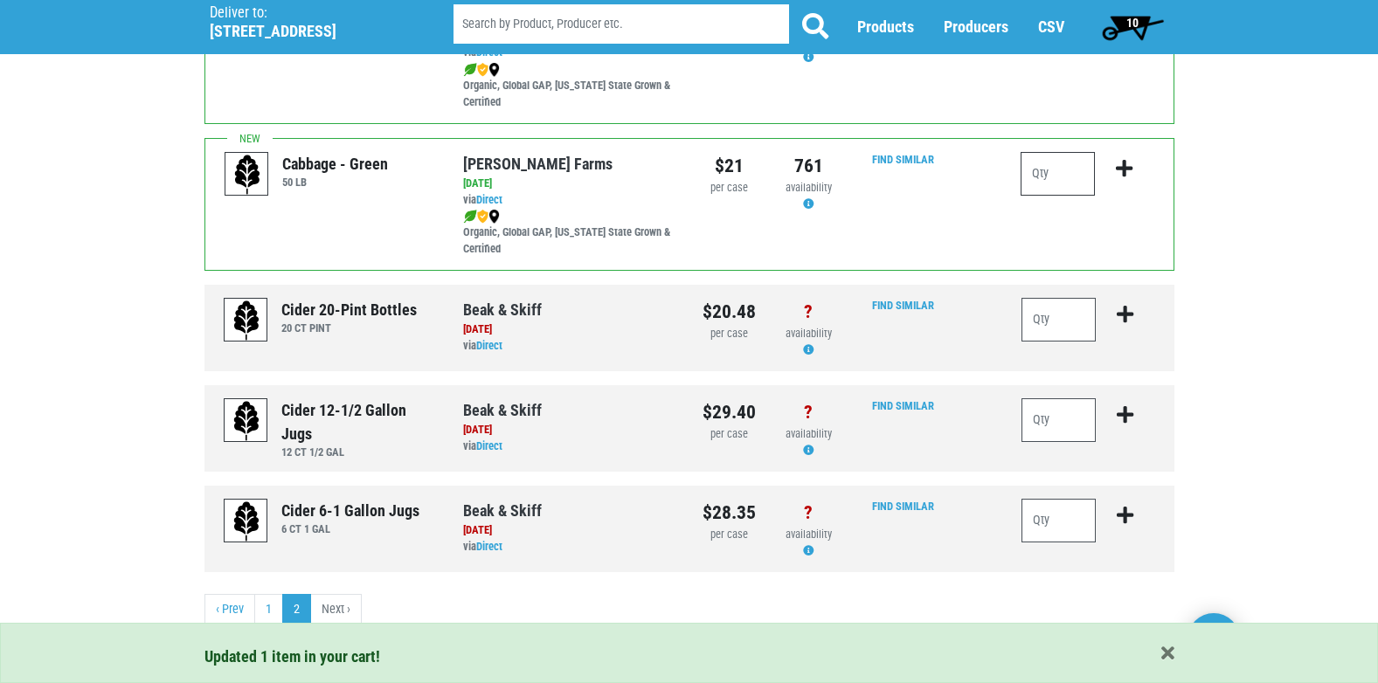
drag, startPoint x: 1386, startPoint y: 671, endPoint x: 1068, endPoint y: 177, distance: 587.2
click at [1068, 177] on input "number" at bounding box center [1057, 174] width 74 height 44
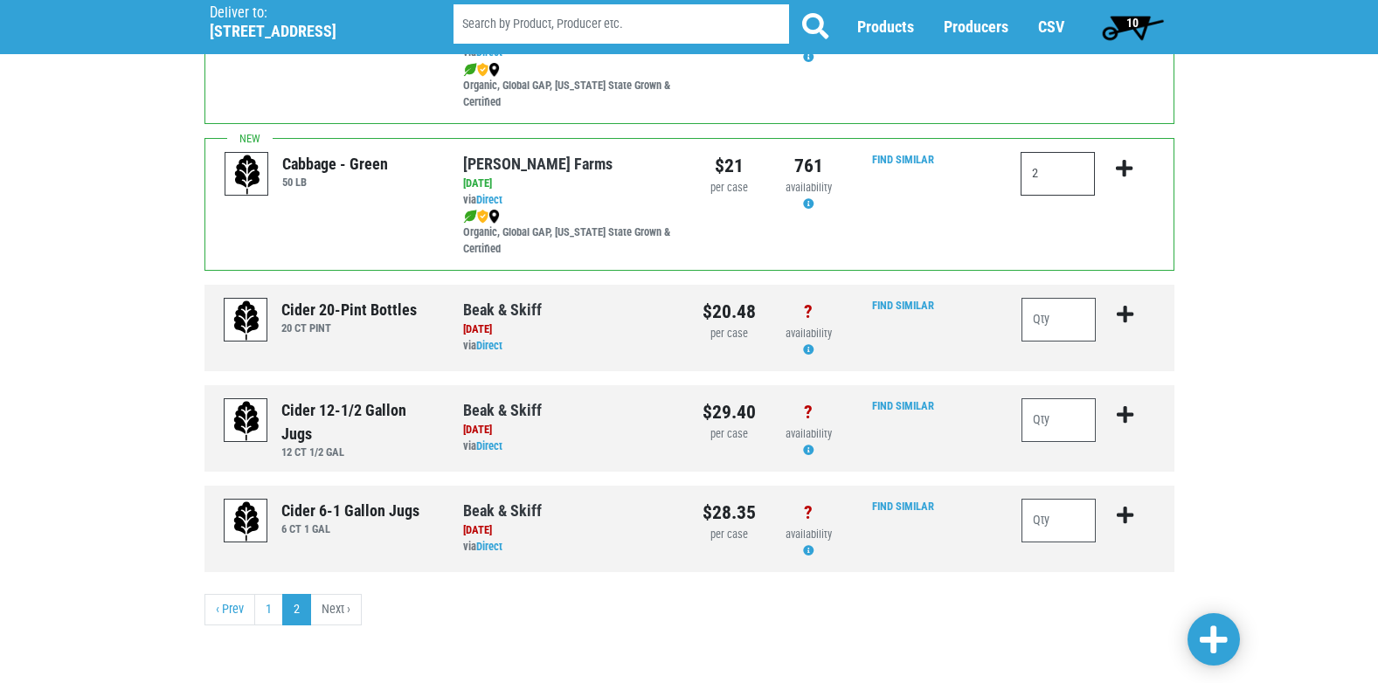
type input "2"
click at [1125, 161] on icon "submit" at bounding box center [1124, 168] width 17 height 19
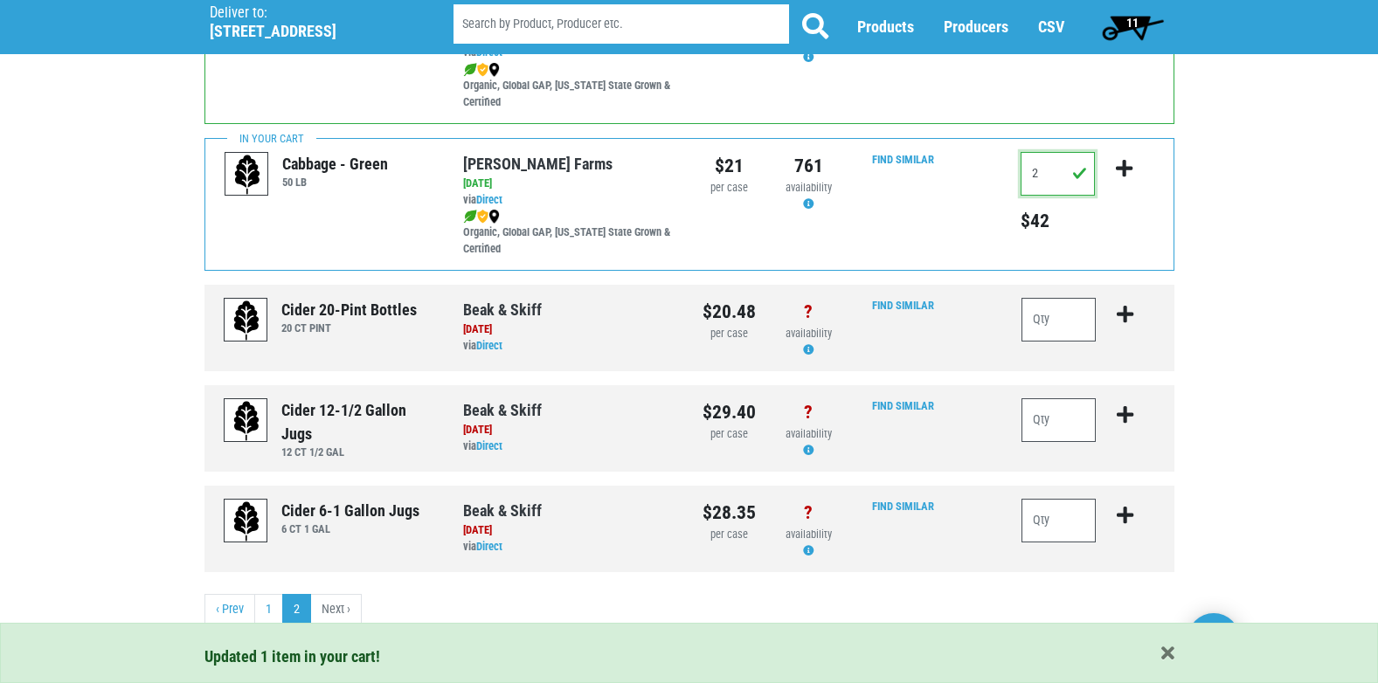
click at [1052, 177] on input "2" at bounding box center [1057, 174] width 74 height 44
type input "3"
click at [1119, 162] on icon "submit" at bounding box center [1124, 168] width 17 height 19
click at [1125, 170] on icon "submit" at bounding box center [1124, 168] width 17 height 19
click at [1135, 18] on span "11" at bounding box center [1132, 23] width 12 height 14
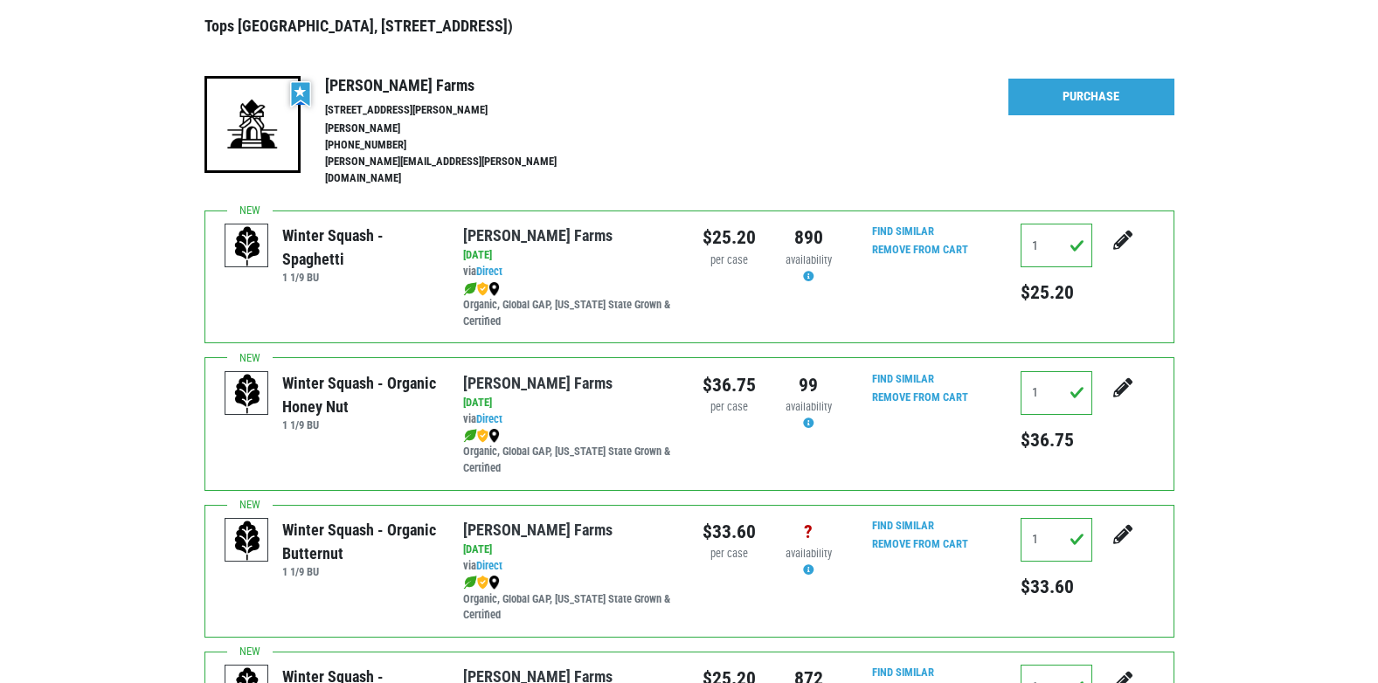
scroll to position [181, 0]
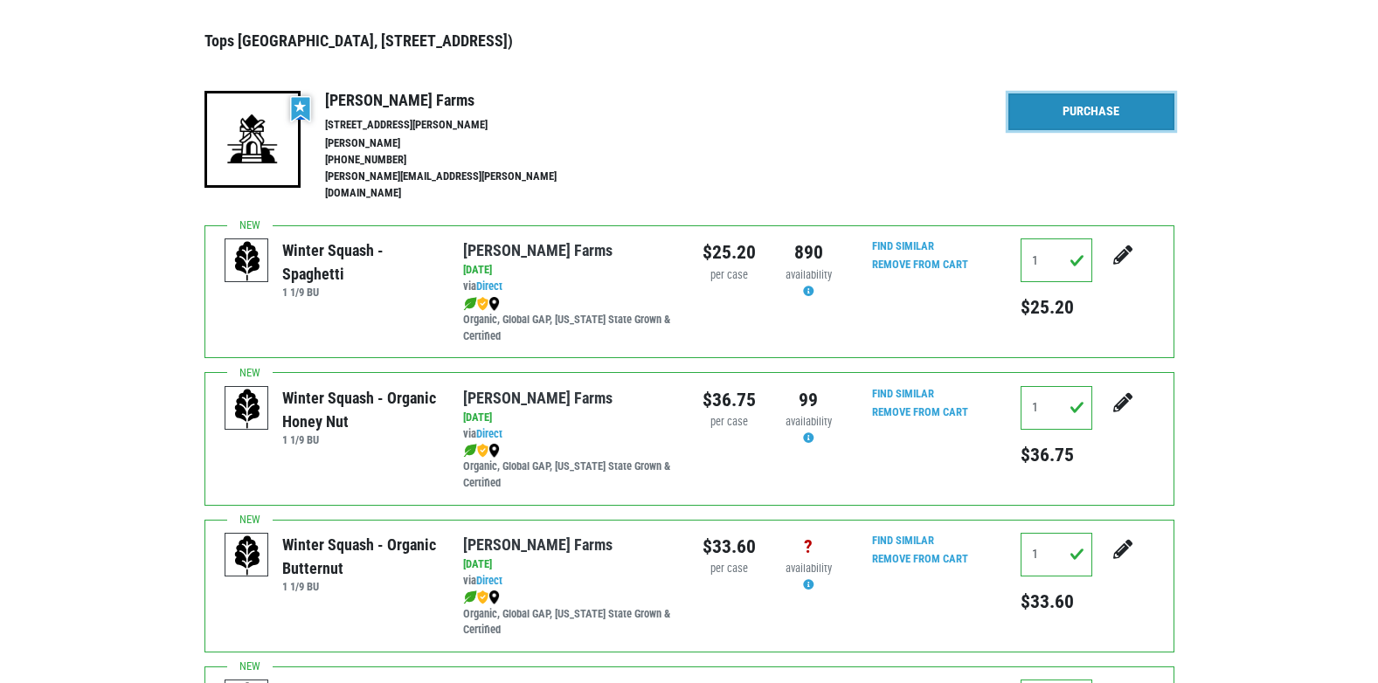
click at [1086, 109] on link "Purchase" at bounding box center [1091, 111] width 166 height 37
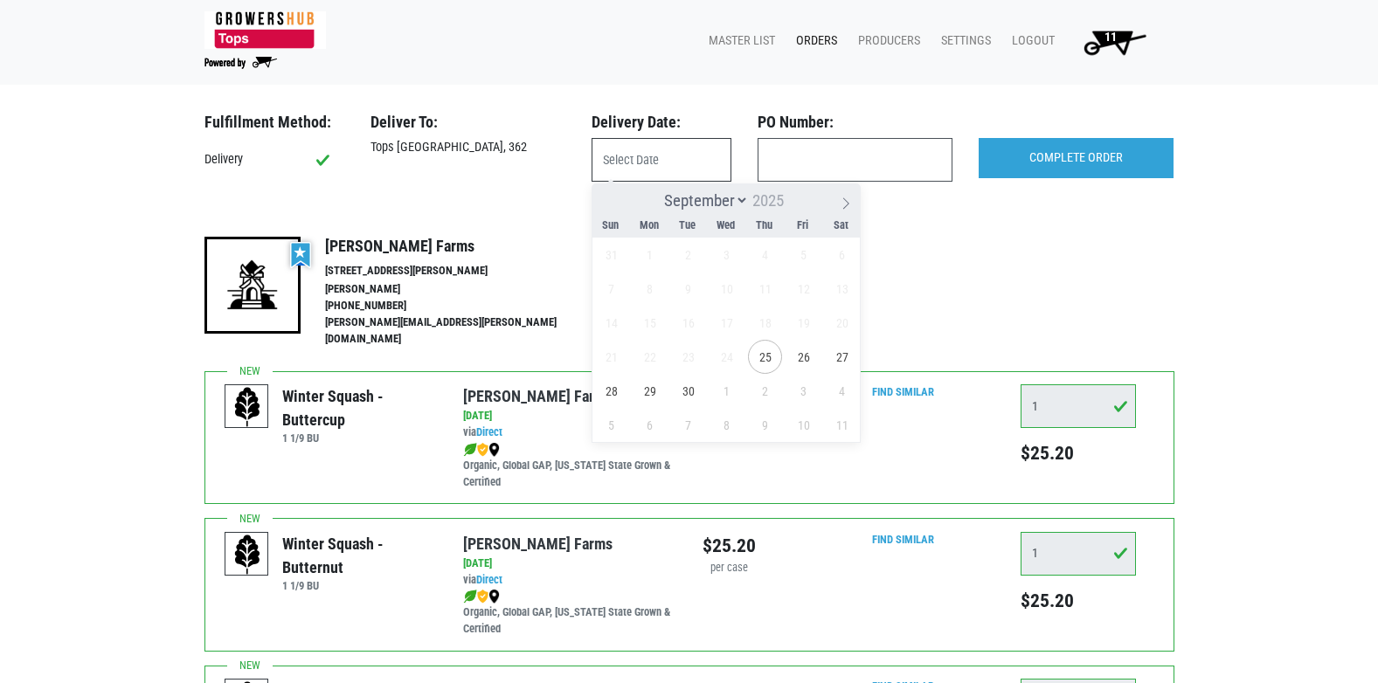
click at [667, 164] on input "text" at bounding box center [661, 160] width 140 height 44
click at [771, 359] on span "25" at bounding box center [765, 357] width 34 height 34
type input "[DATE]"
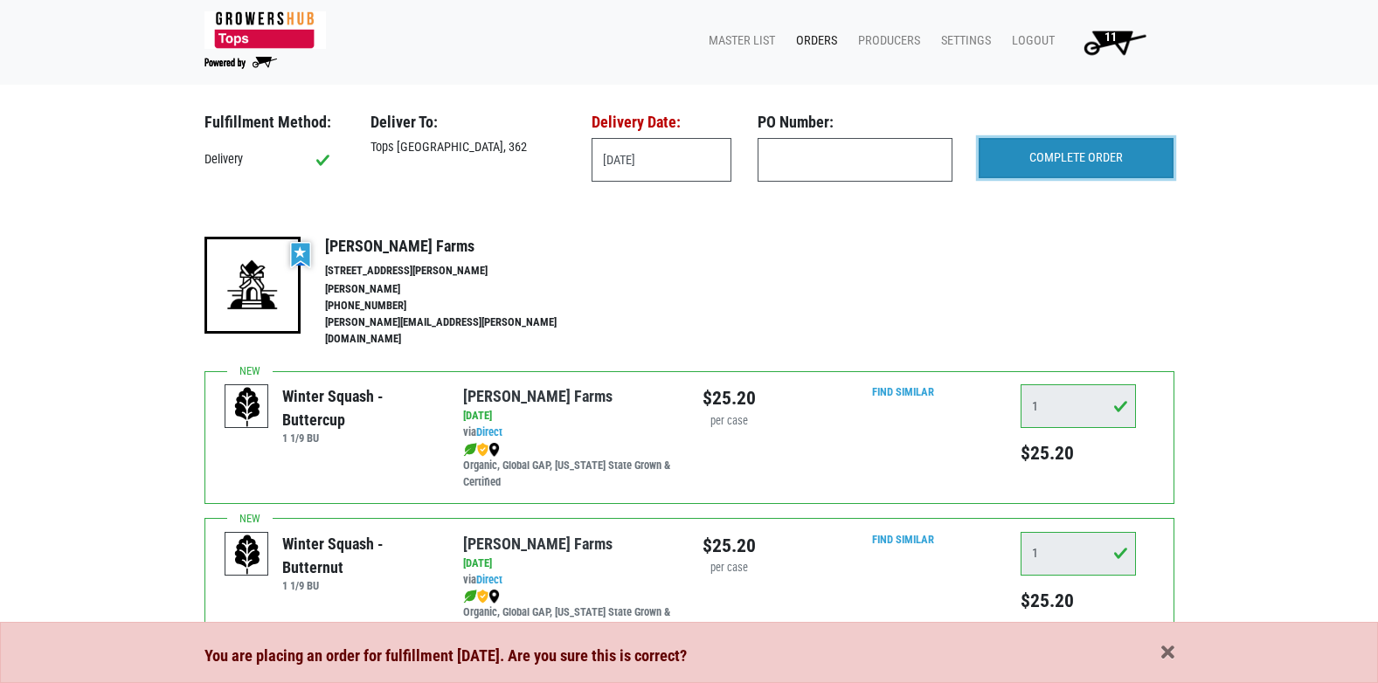
click at [1065, 153] on input "COMPLETE ORDER" at bounding box center [1075, 158] width 195 height 40
